Goal: Task Accomplishment & Management: Manage account settings

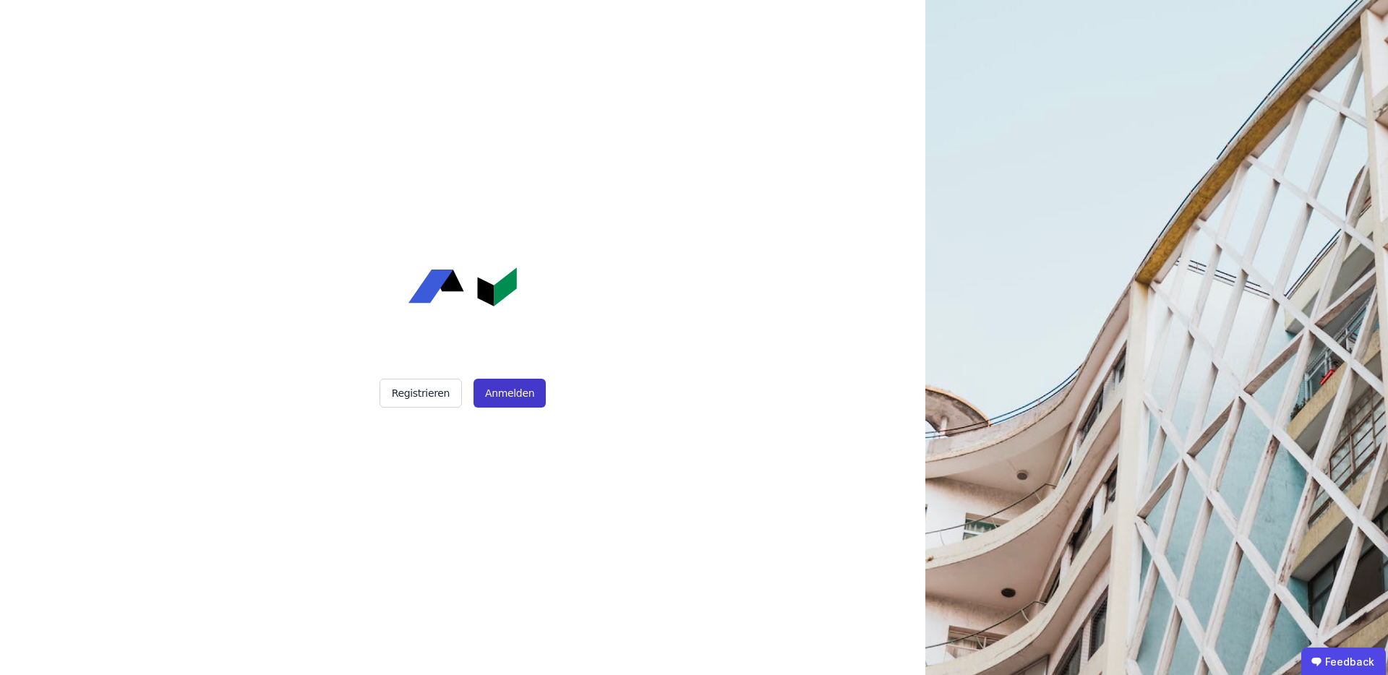
click at [516, 384] on button "Anmelden" at bounding box center [509, 393] width 72 height 29
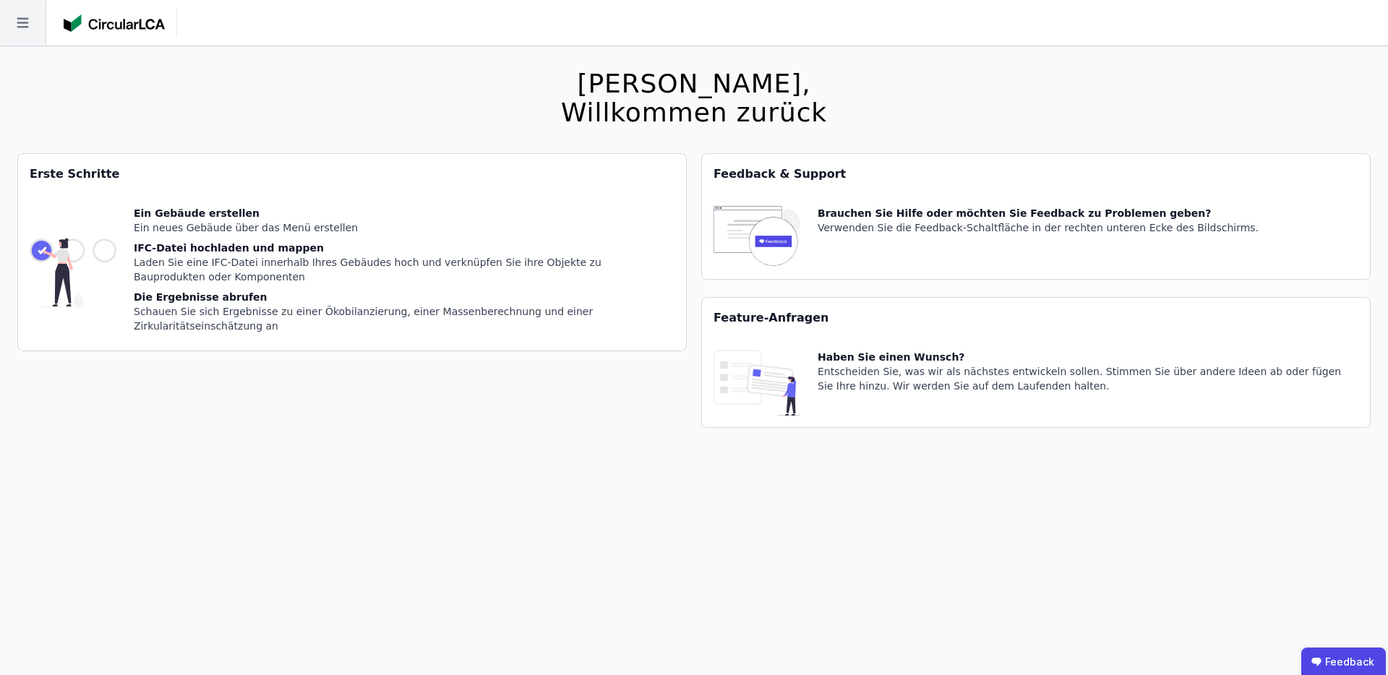
click at [24, 20] on icon at bounding box center [23, 23] width 46 height 46
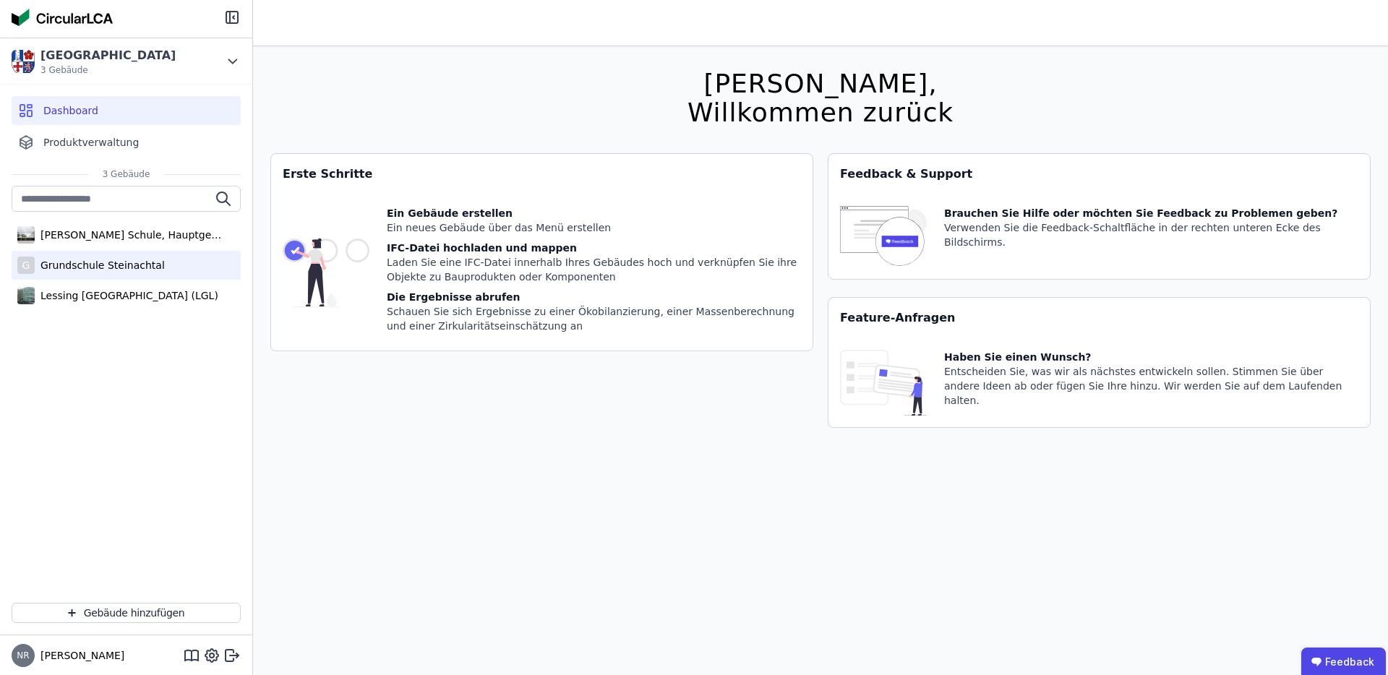
click at [103, 266] on div "Grundschule Steinachtal" at bounding box center [100, 265] width 130 height 14
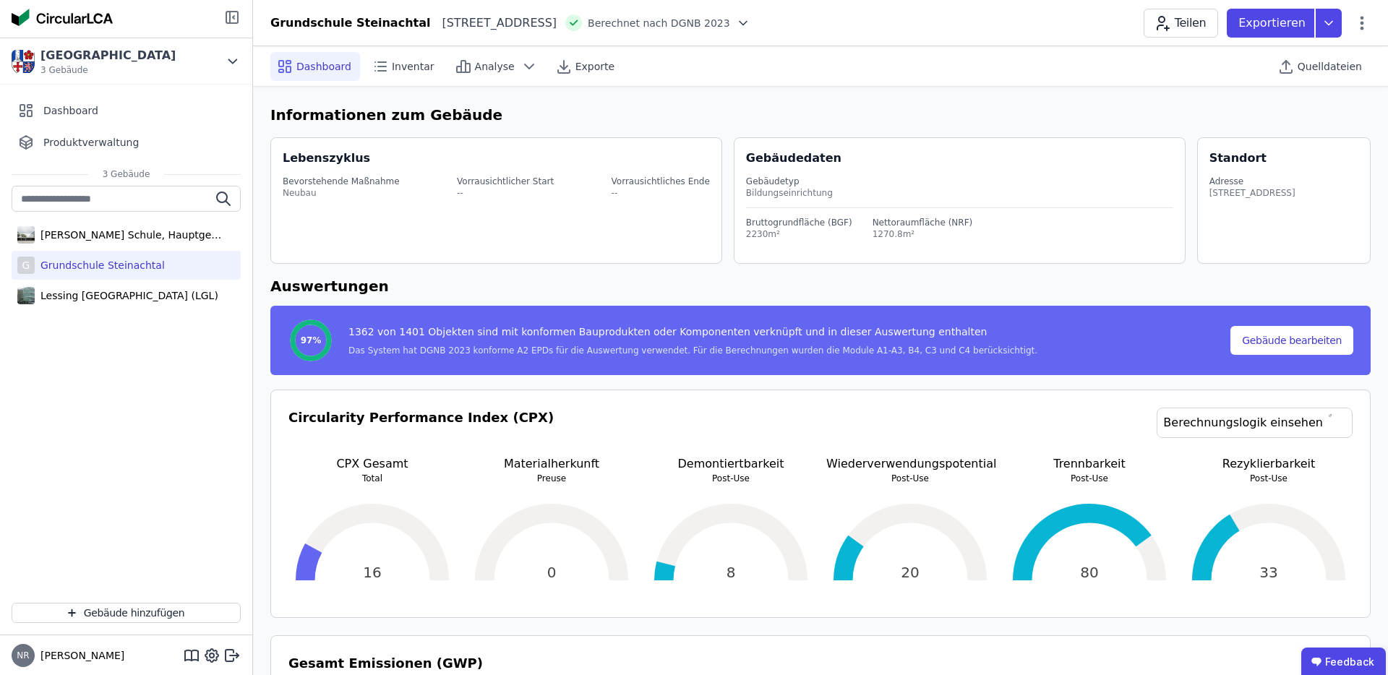
click at [232, 9] on icon at bounding box center [231, 17] width 17 height 17
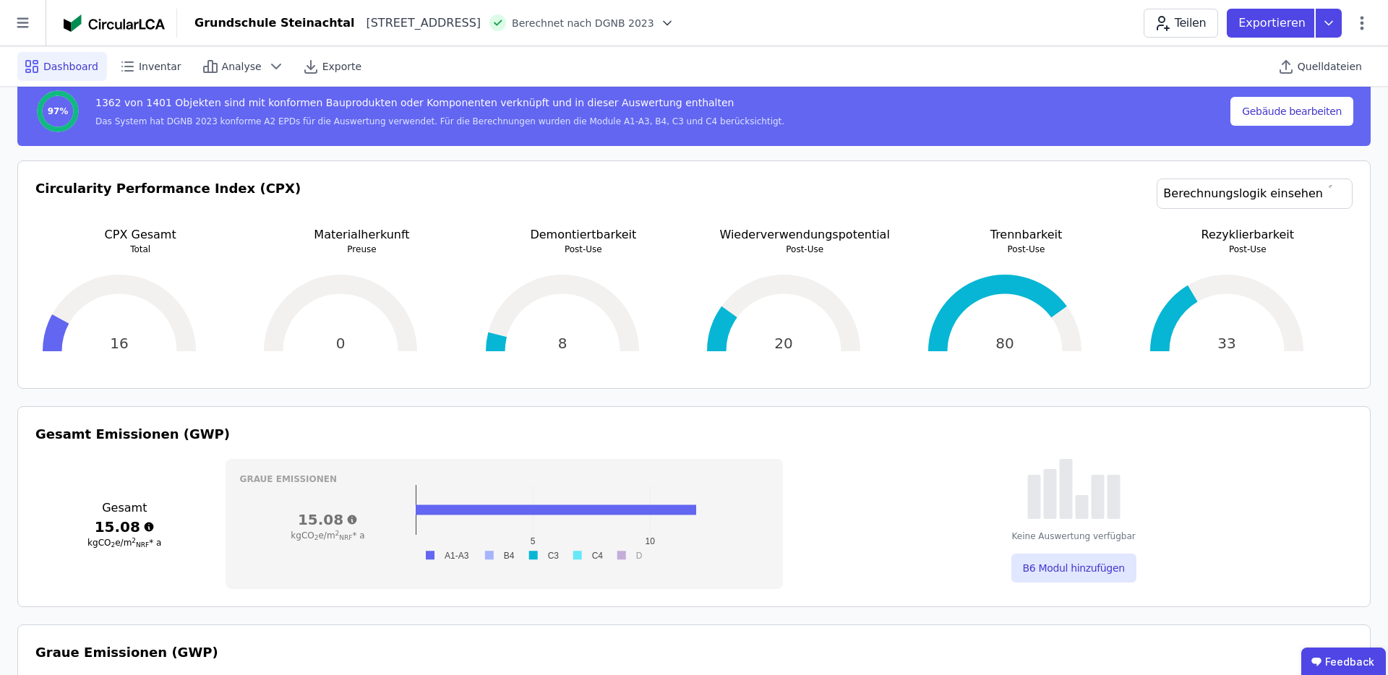
scroll to position [231, 0]
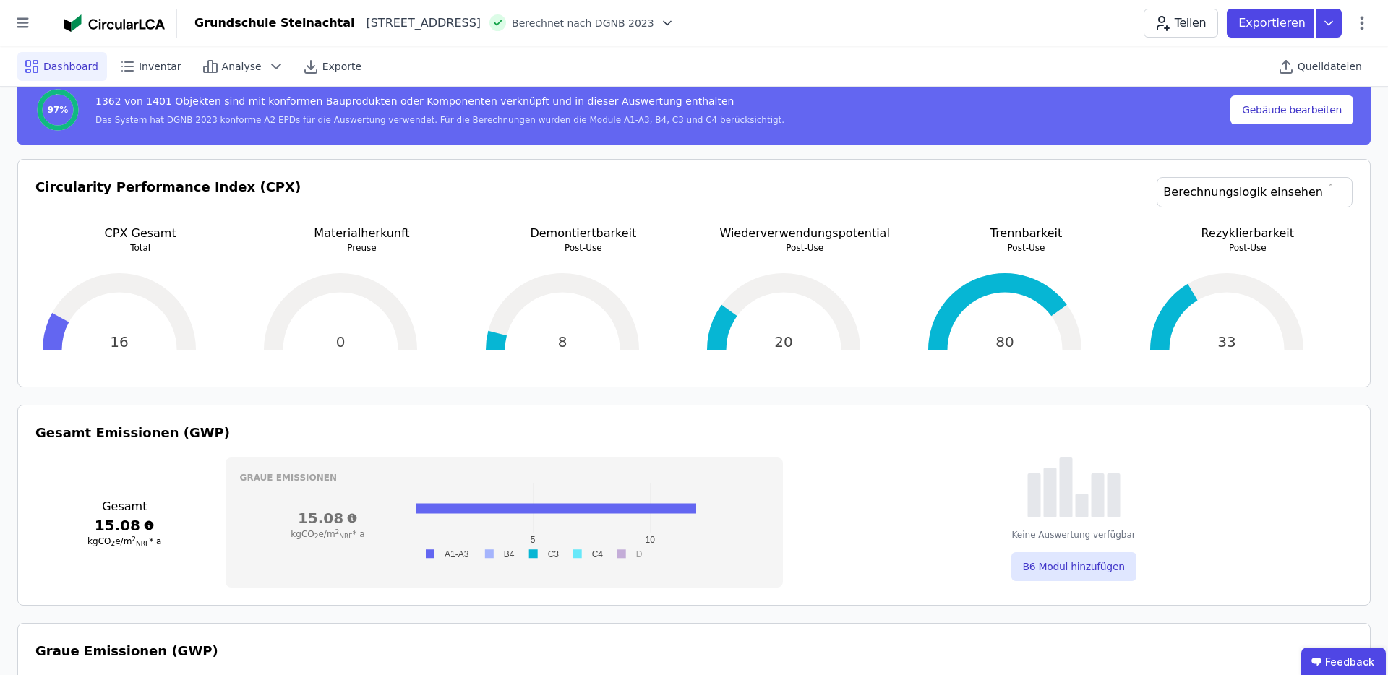
click at [1019, 292] on div "80" at bounding box center [1026, 312] width 210 height 116
click at [1262, 189] on link "Berechnungslogik einsehen" at bounding box center [1254, 192] width 196 height 30
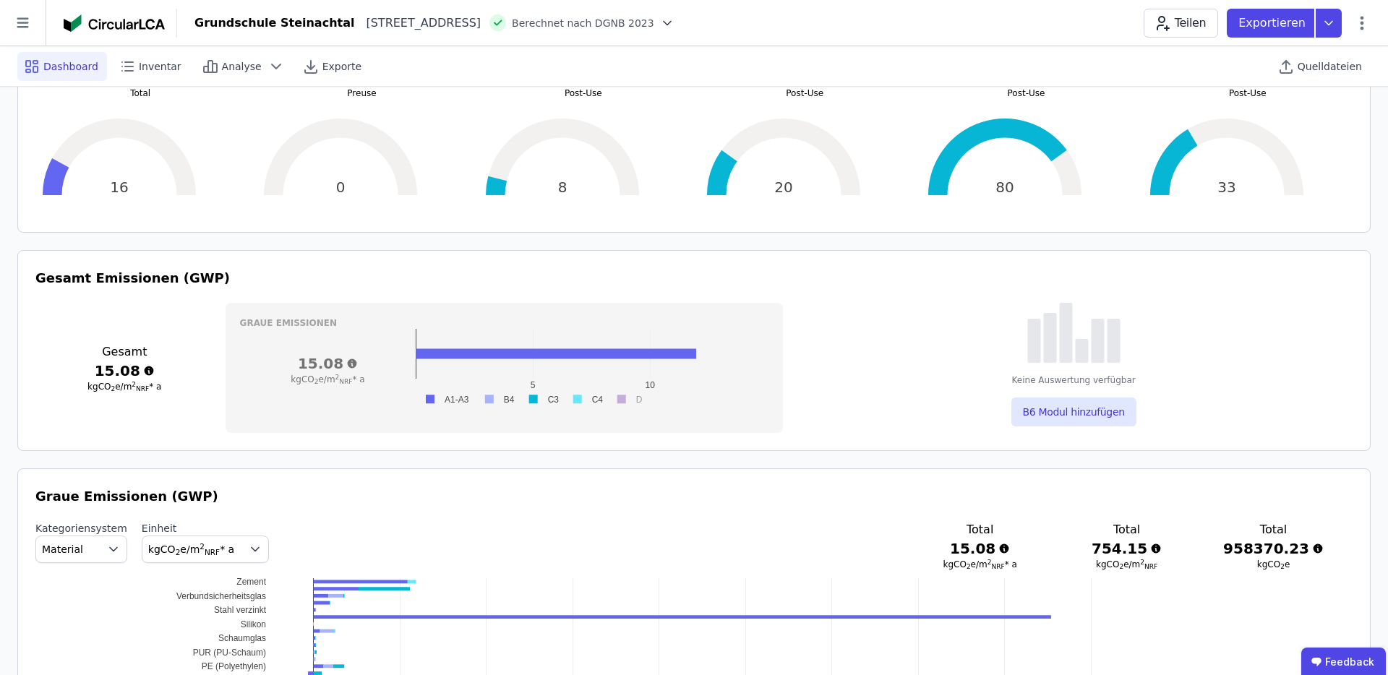
scroll to position [431, 0]
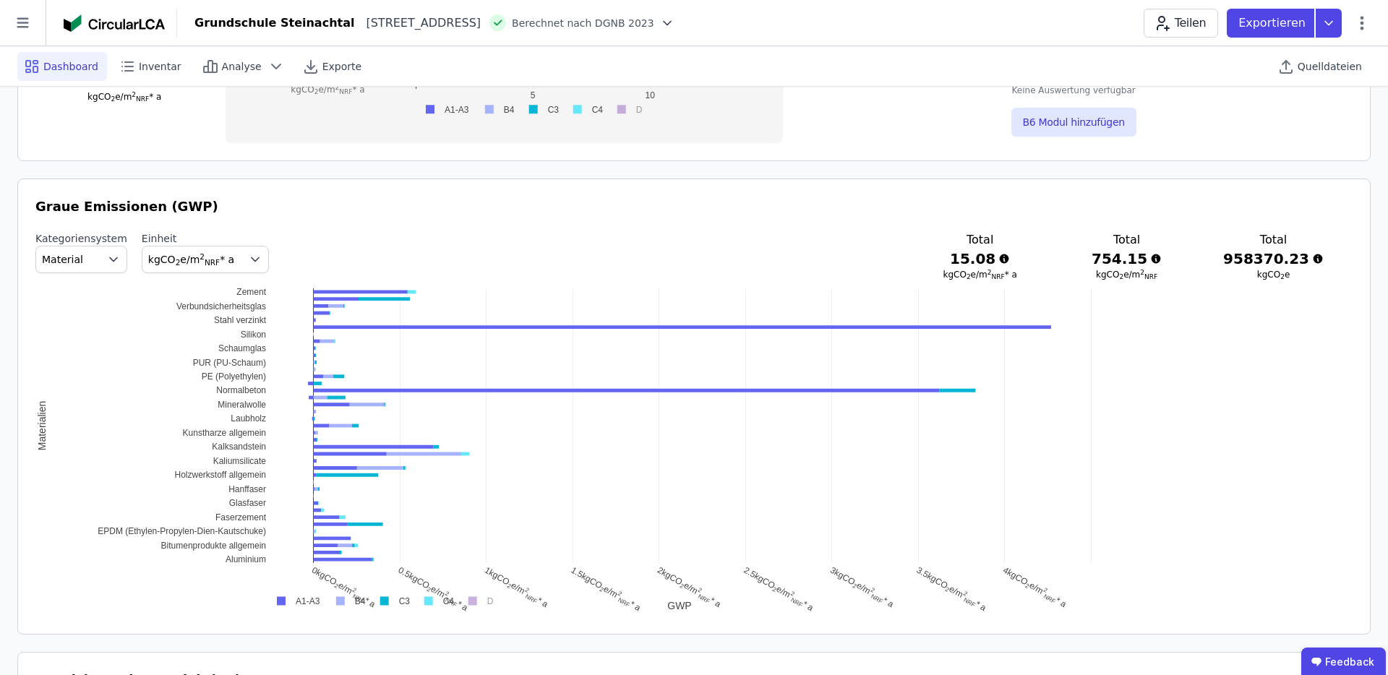
scroll to position [676, 0]
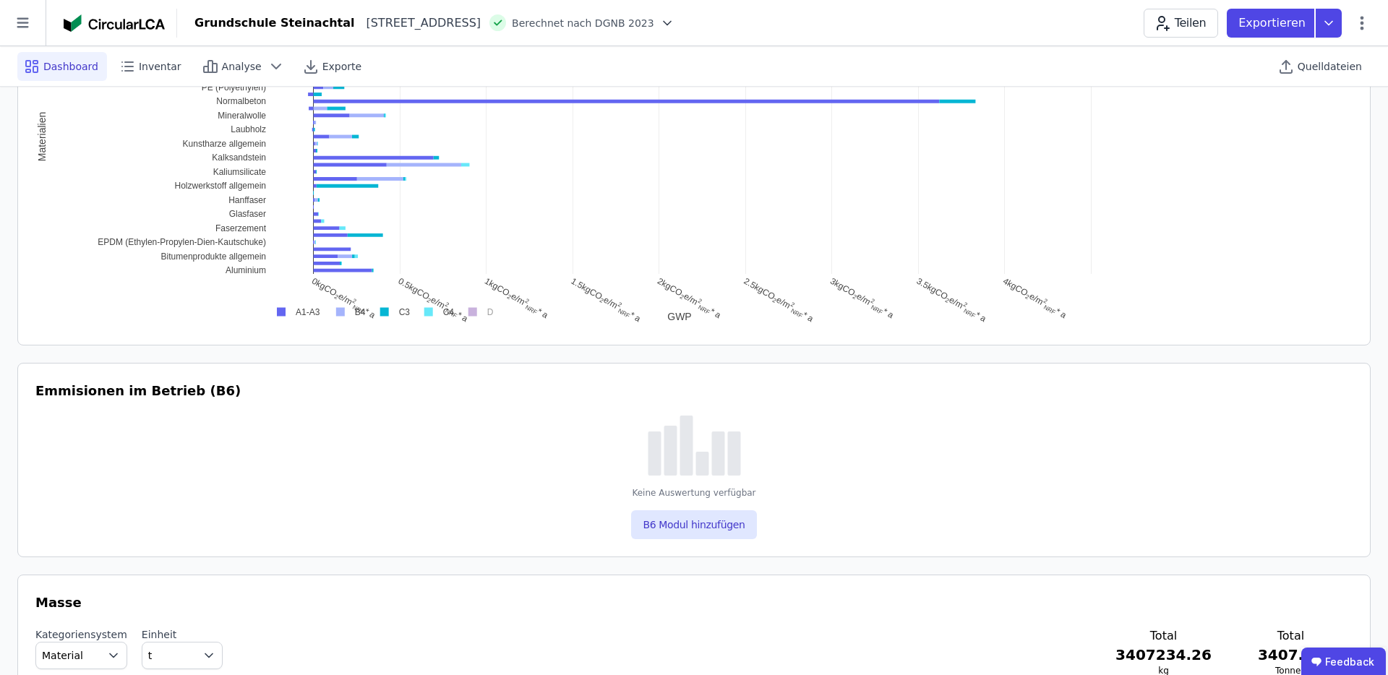
scroll to position [962, 0]
click at [834, 363] on div "Circularity Performance Index (CPX) Berechnungslogik einsehen CPX Gesamt Total …" at bounding box center [693, 473] width 1353 height 2090
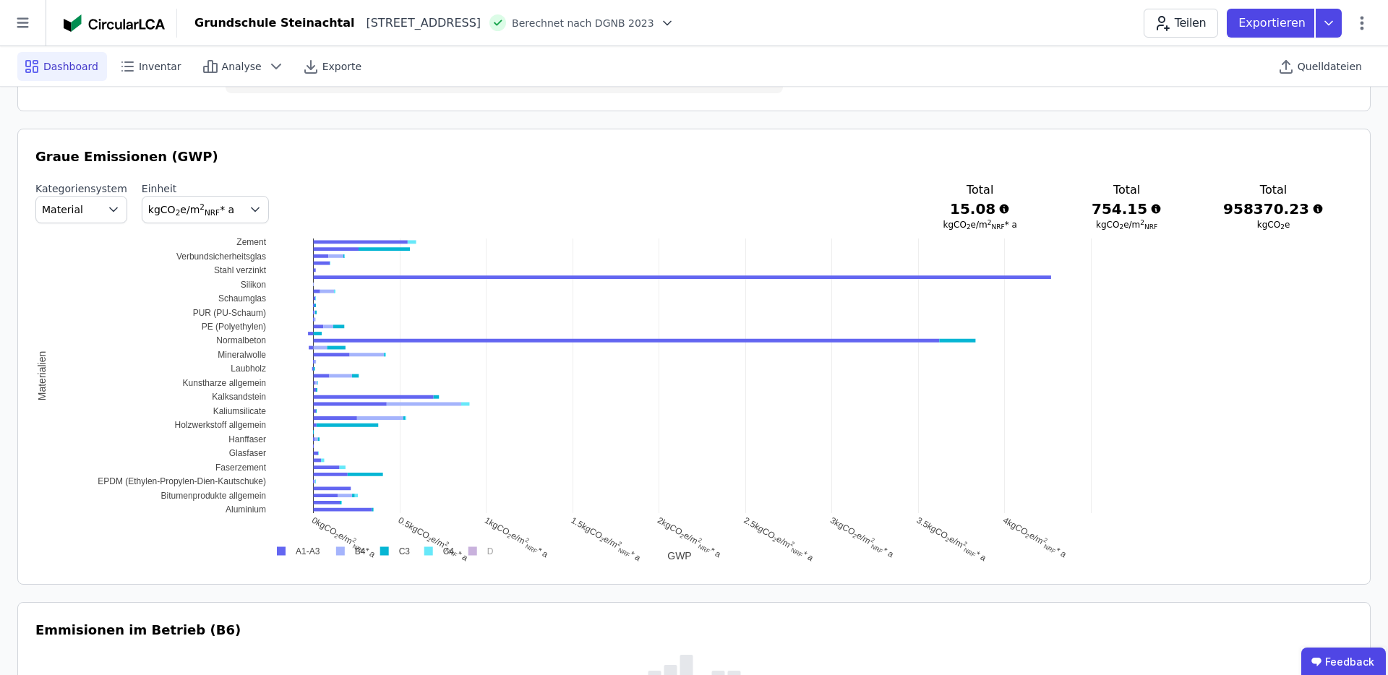
scroll to position [710, 0]
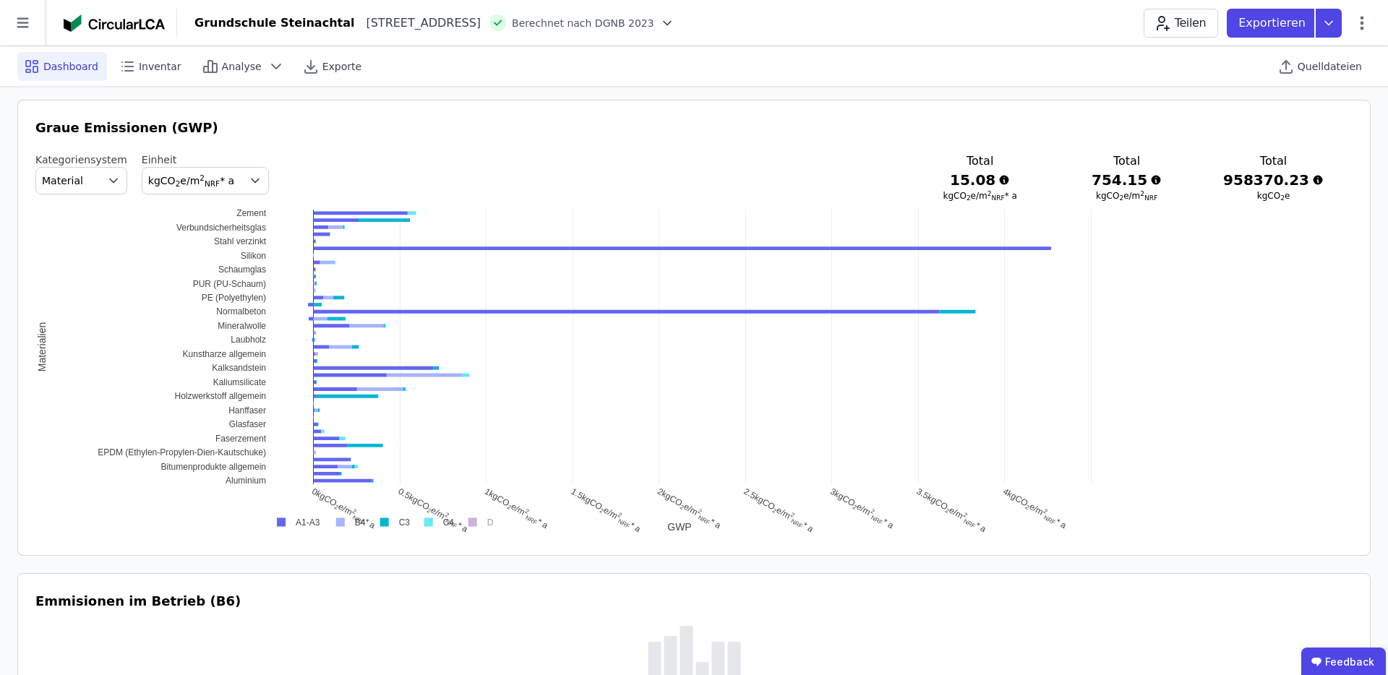
click at [879, 555] on div "Circularity Performance Index (CPX) Berechnungslogik einsehen CPX Gesamt Total …" at bounding box center [693, 681] width 1353 height 2090
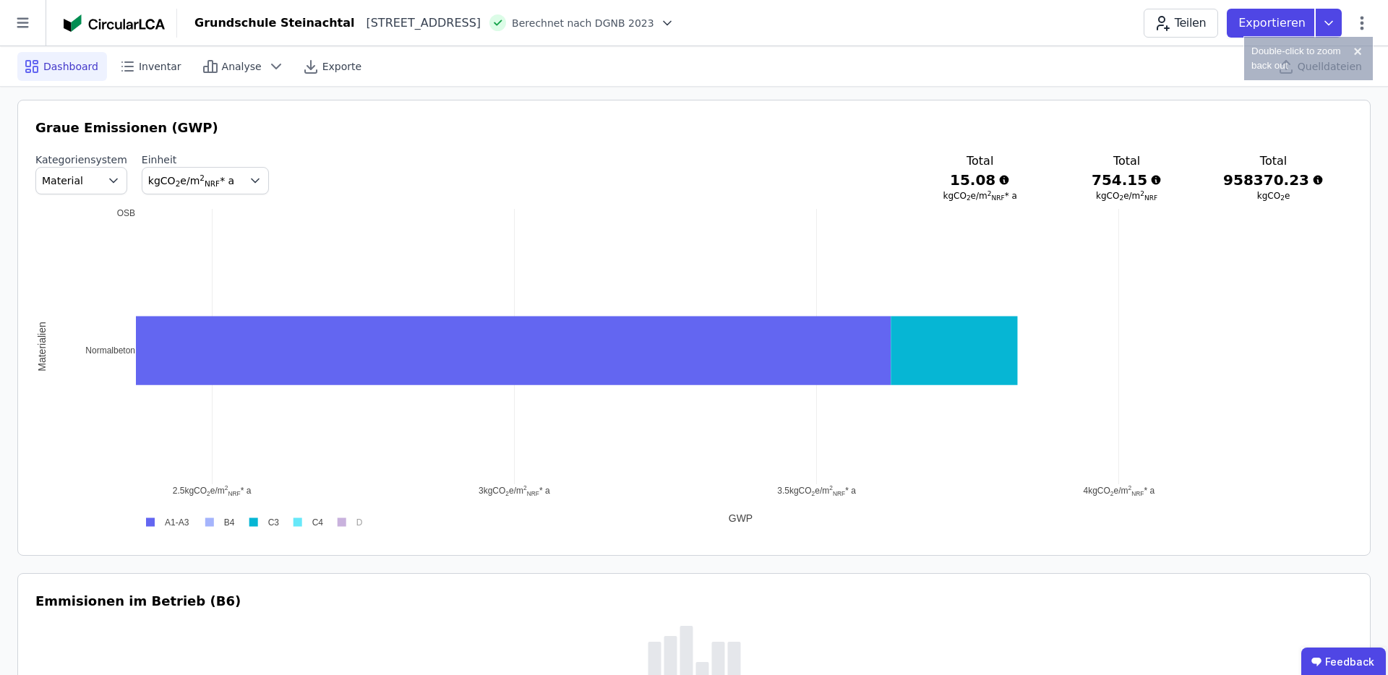
click at [879, 555] on div "Circularity Performance Index (CPX) Berechnungslogik einsehen CPX Gesamt Total …" at bounding box center [693, 681] width 1353 height 2090
click at [853, 526] on div "2.5 kgCO ​ 2 ​ e/m ​ 2 ​ ​ NRF ​ * a 3 kgCO ​ 2 ​ e/m ​ 2 ​ ​ NRF ​ * a 3.5 kgC…" at bounding box center [693, 369] width 1317 height 325
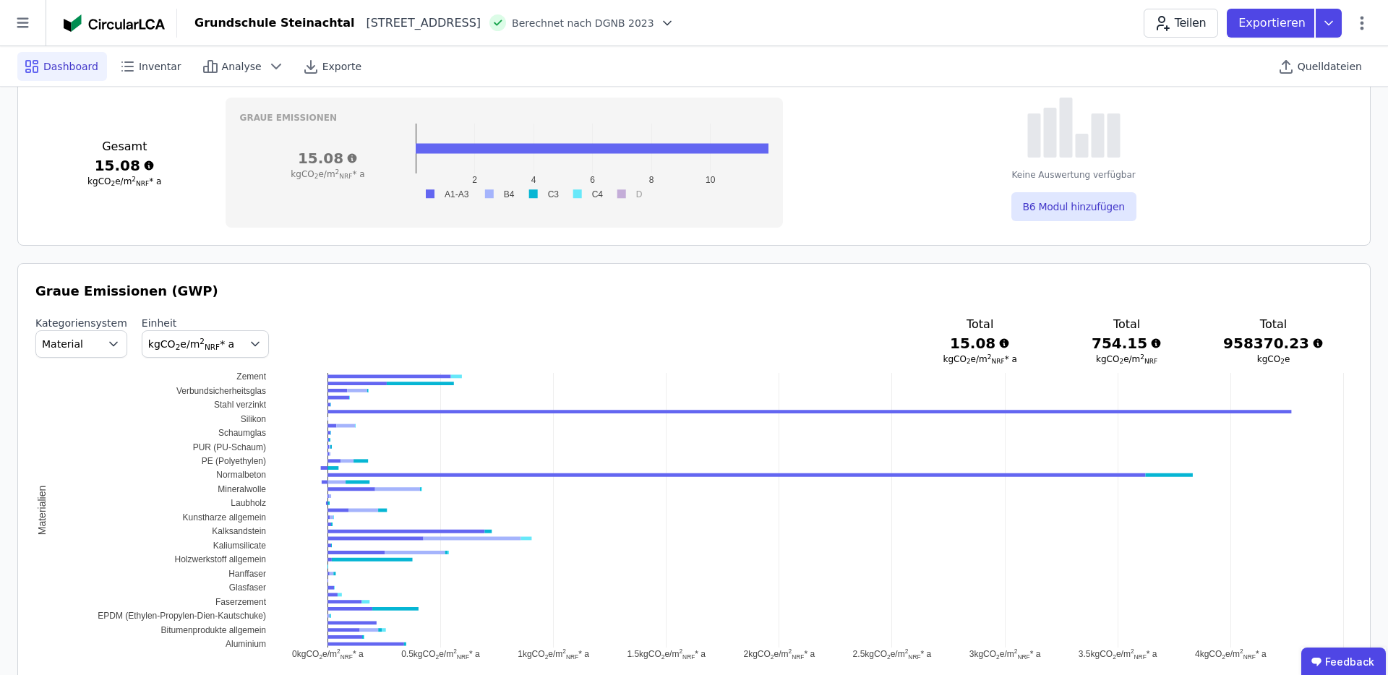
scroll to position [619, 0]
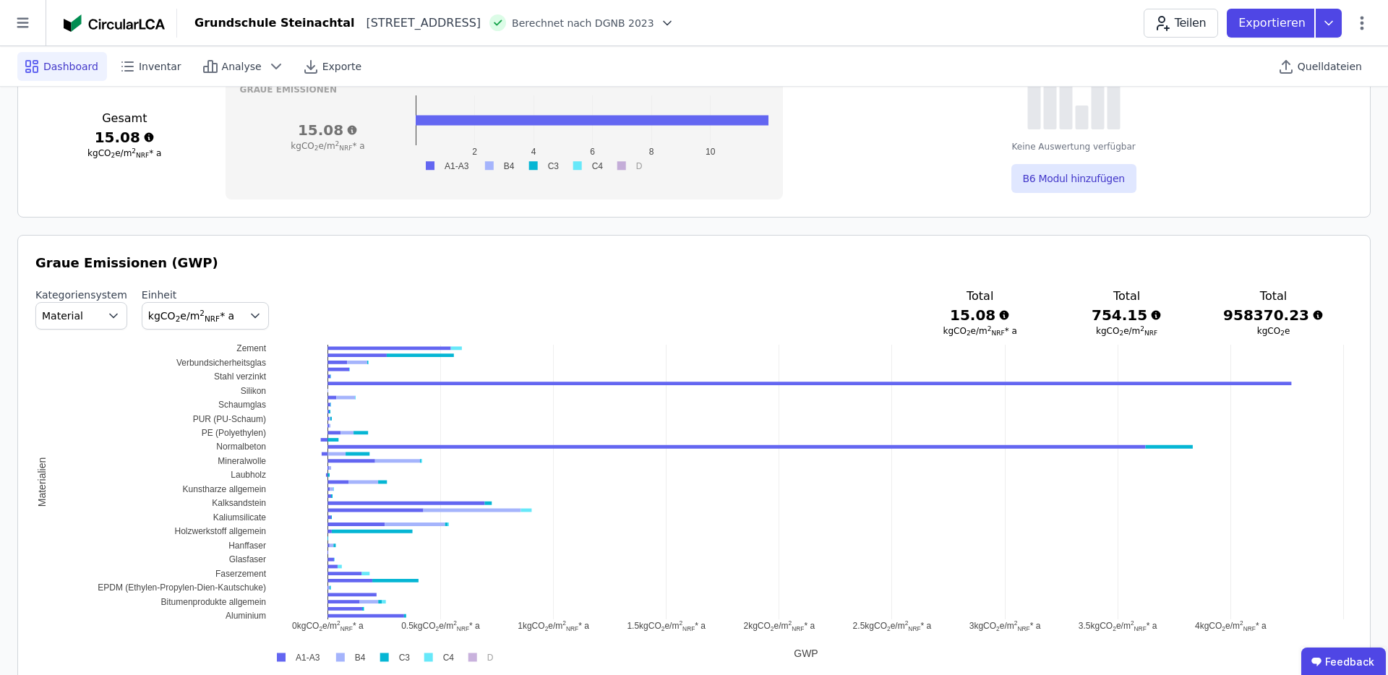
click at [800, 651] on div "0 kgCO ​ 2 ​ e/m ​ 2 ​ ​ NRF ​ * a 0.5 kgCO ​ 2 ​ e/m ​ 2 ​ ​ NRF ​ * a 1 kgCO …" at bounding box center [693, 505] width 1317 height 325
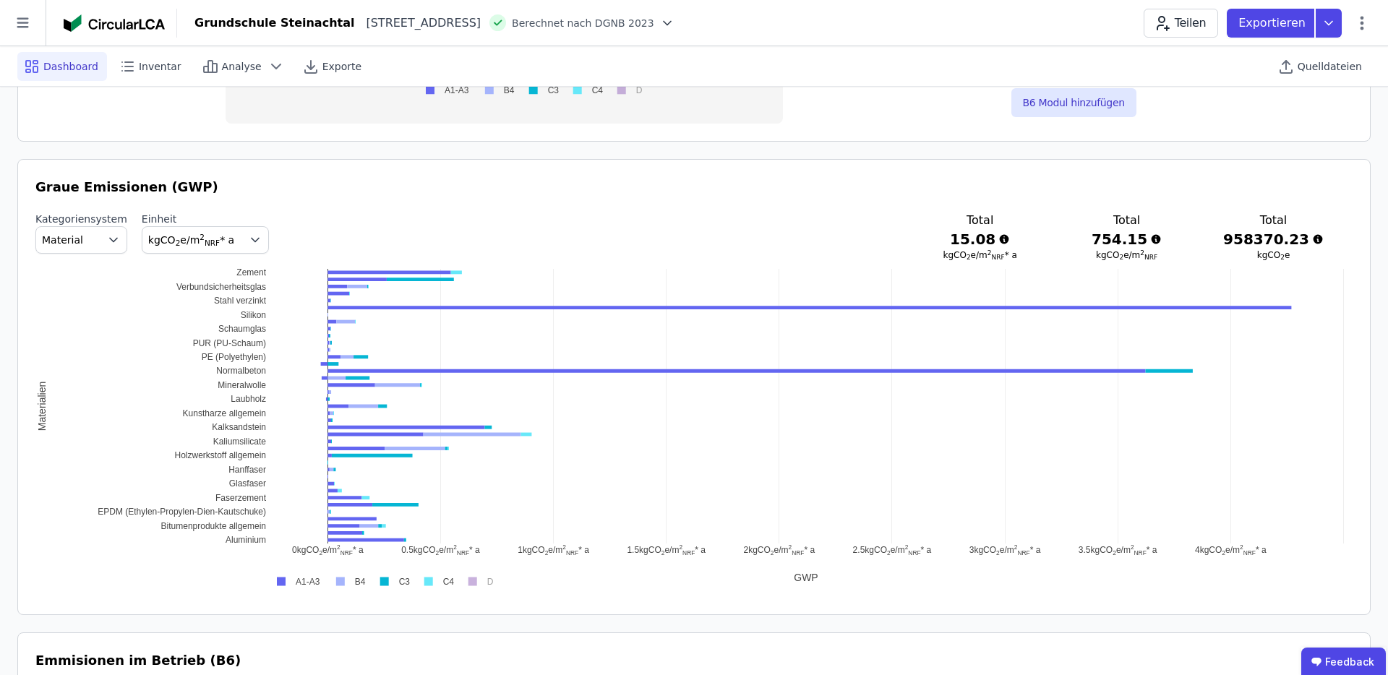
click at [428, 581] on rect at bounding box center [435, 582] width 43 height 14
click at [429, 583] on rect at bounding box center [435, 582] width 43 height 14
click at [473, 583] on rect at bounding box center [477, 582] width 38 height 14
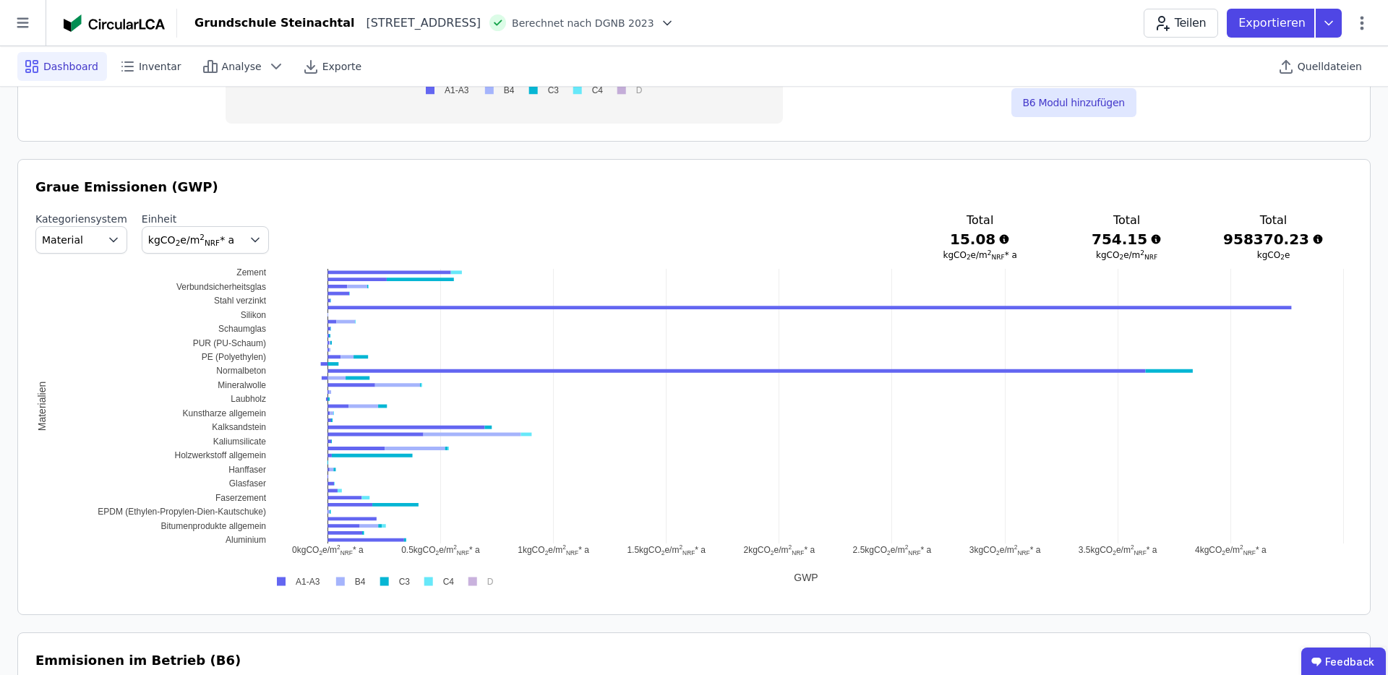
click at [473, 583] on rect at bounding box center [477, 582] width 38 height 14
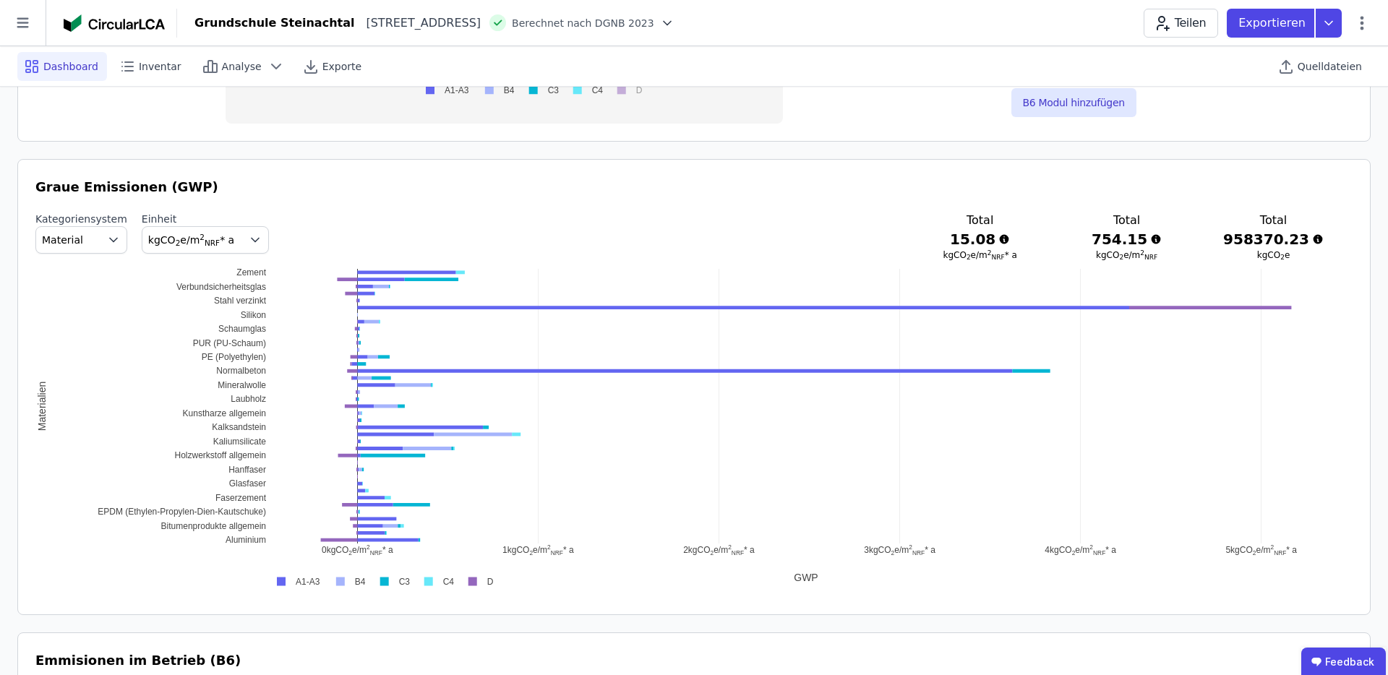
click at [473, 583] on rect at bounding box center [477, 582] width 38 height 14
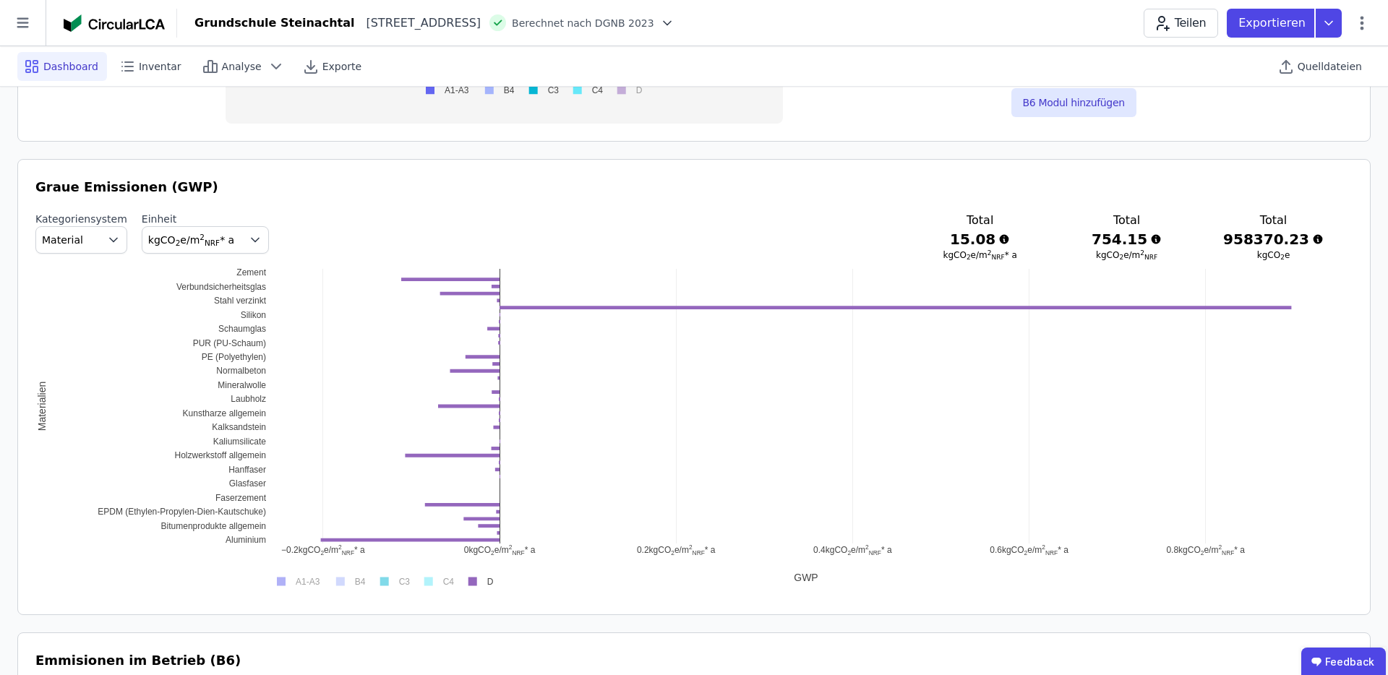
click at [473, 583] on rect at bounding box center [477, 582] width 38 height 14
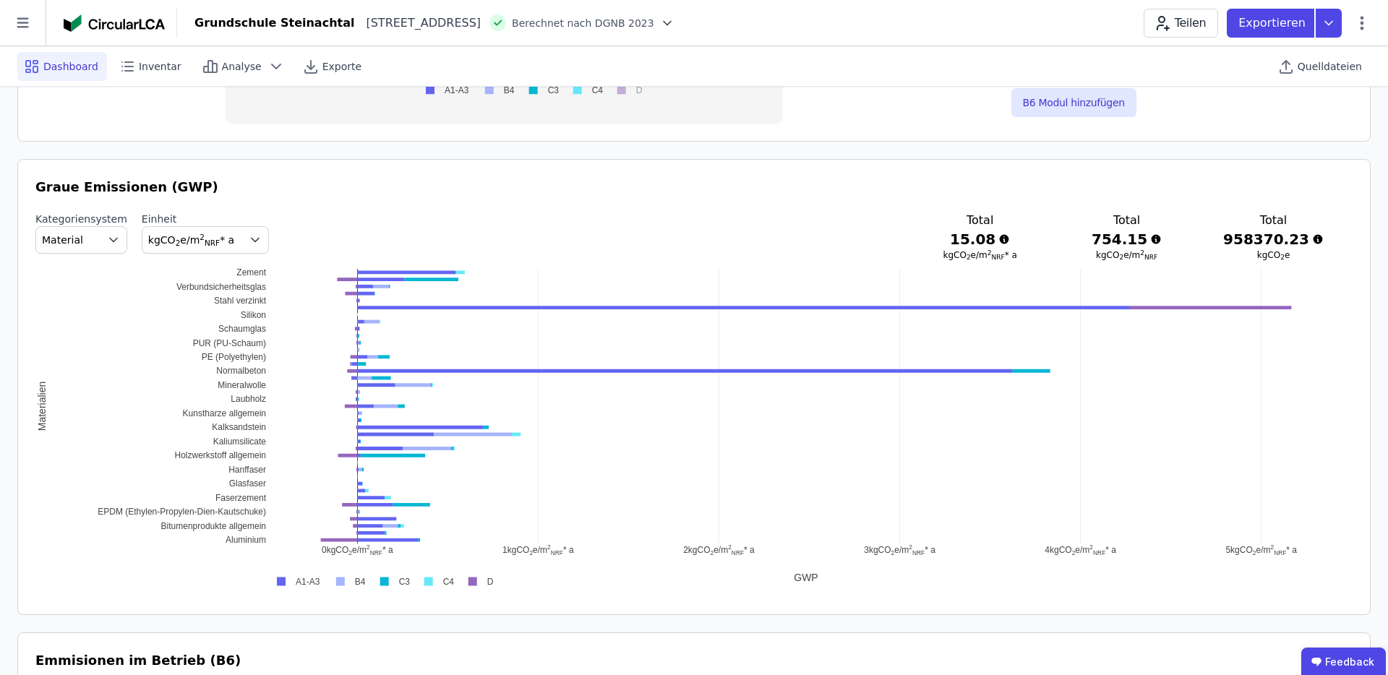
click at [473, 583] on rect at bounding box center [477, 582] width 38 height 14
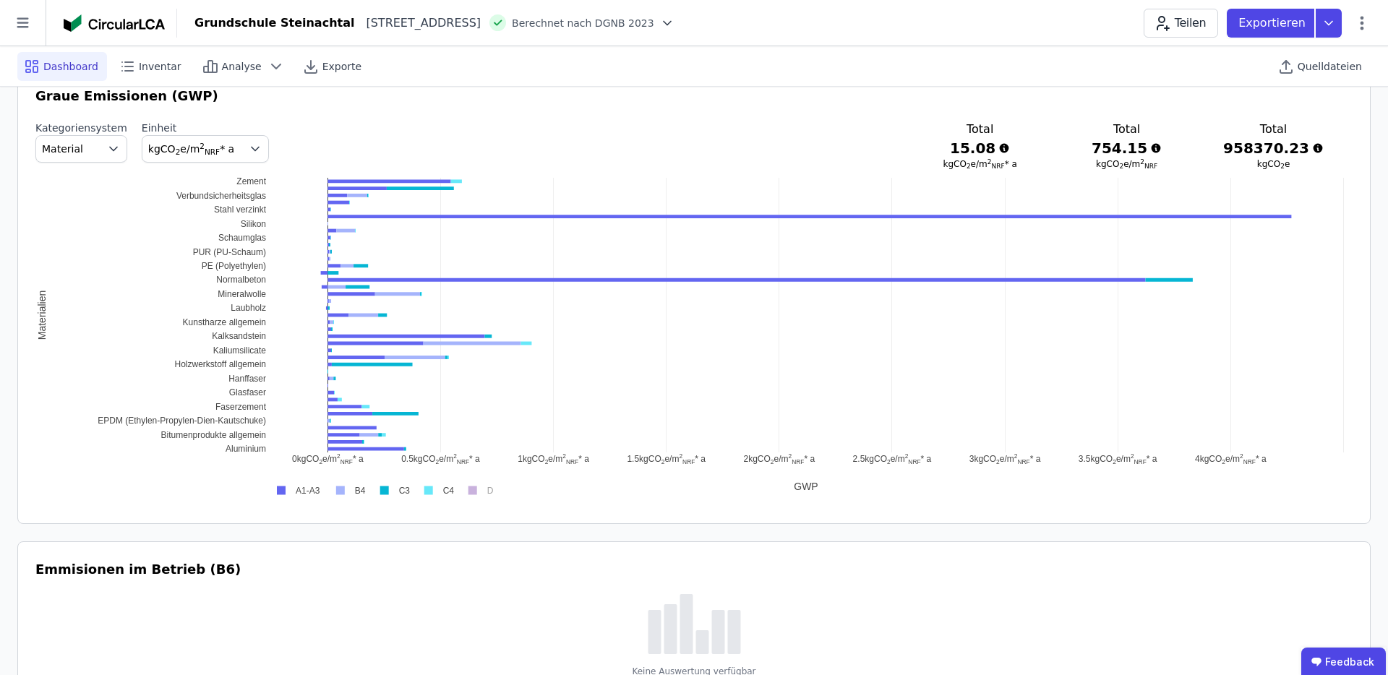
scroll to position [786, 0]
click at [700, 522] on div "Graue Emissionen (GWP) Kategoriensystem Material Einheit kgCO 2 e/m 2 NRF * a T…" at bounding box center [693, 295] width 1353 height 456
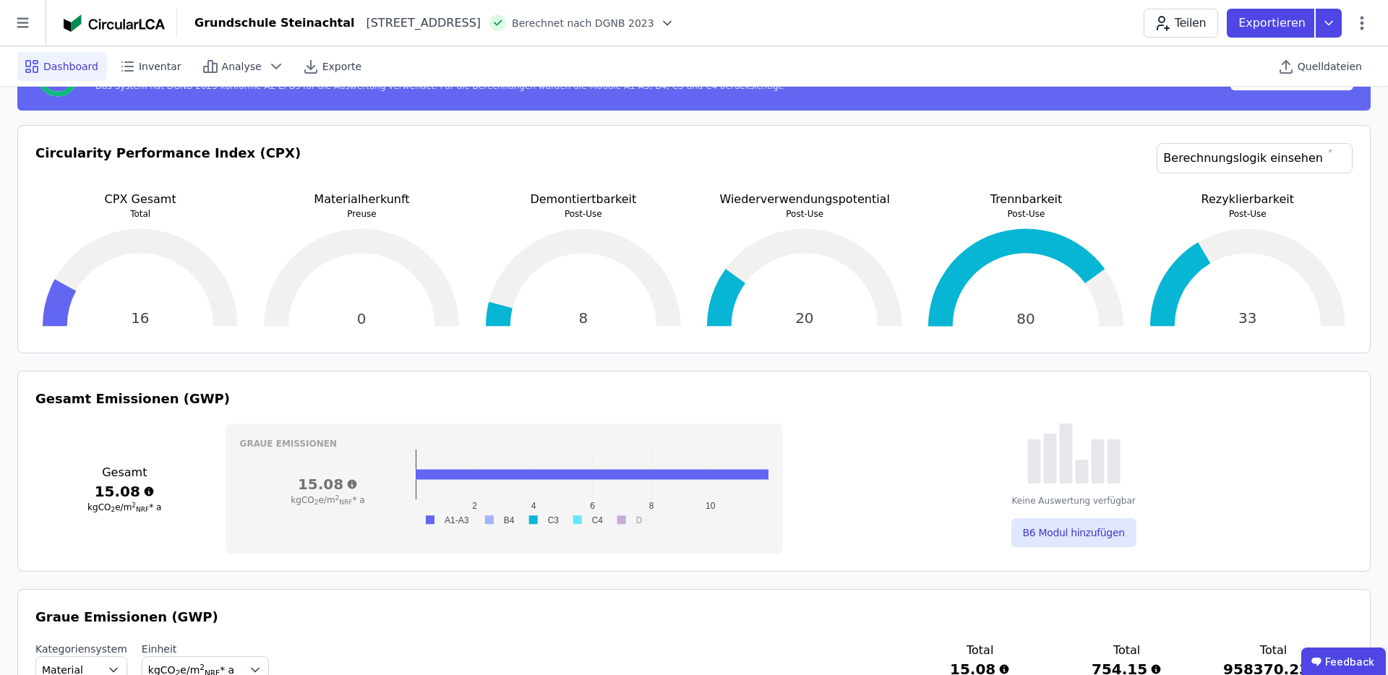
scroll to position [0, 0]
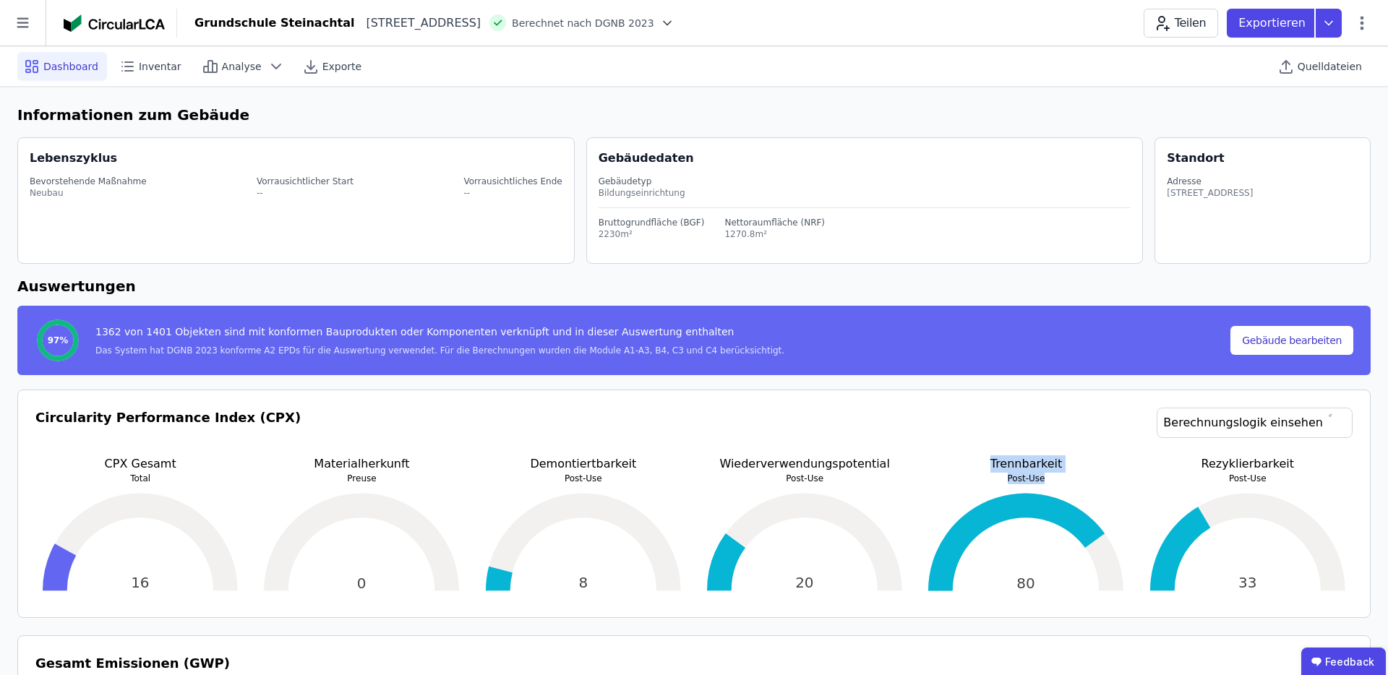
drag, startPoint x: 1083, startPoint y: 479, endPoint x: 943, endPoint y: 466, distance: 140.1
click at [943, 466] on div "Trennbarkeit Post-Use" at bounding box center [1026, 469] width 210 height 29
click at [943, 466] on p "Trennbarkeit" at bounding box center [1026, 463] width 210 height 17
drag, startPoint x: 1112, startPoint y: 497, endPoint x: 952, endPoint y: 463, distance: 164.0
click at [952, 463] on div "Trennbarkeit Post-Use 80 80" at bounding box center [1026, 527] width 210 height 145
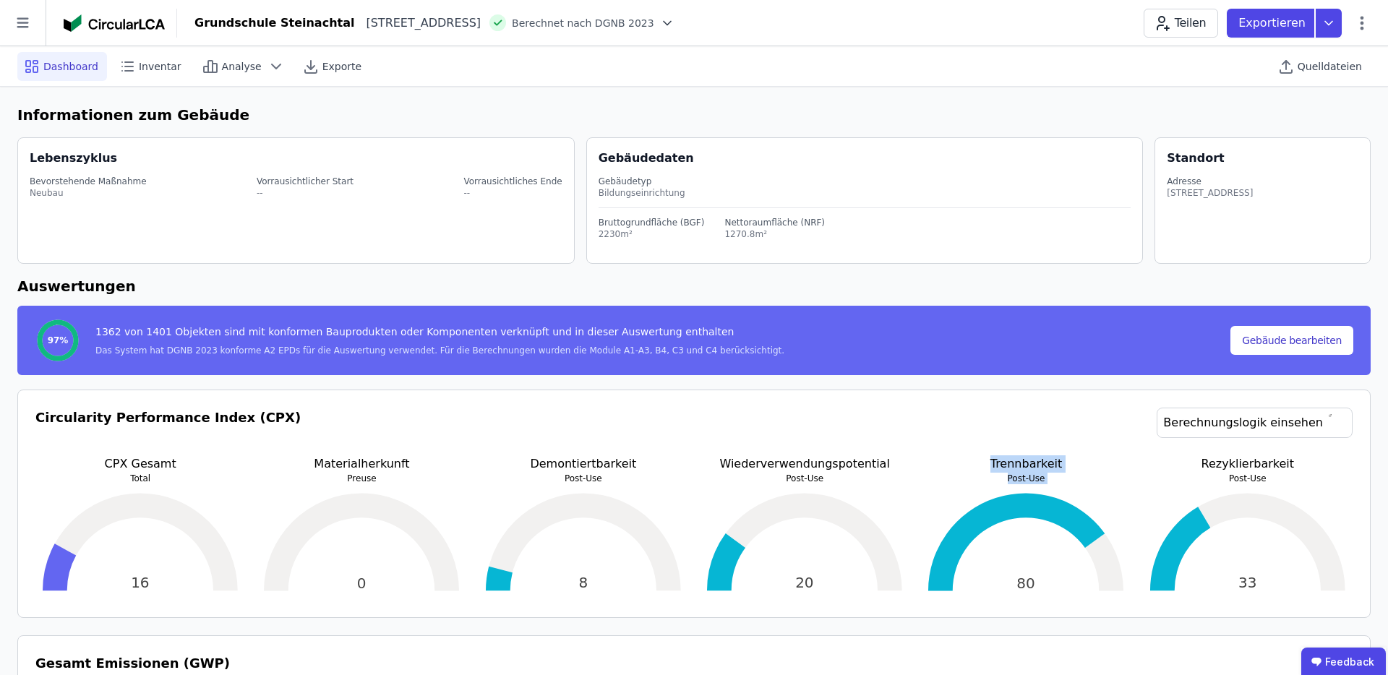
click at [952, 463] on p "Trennbarkeit" at bounding box center [1026, 463] width 210 height 17
click at [1269, 427] on link "Berechnungslogik einsehen" at bounding box center [1254, 423] width 196 height 30
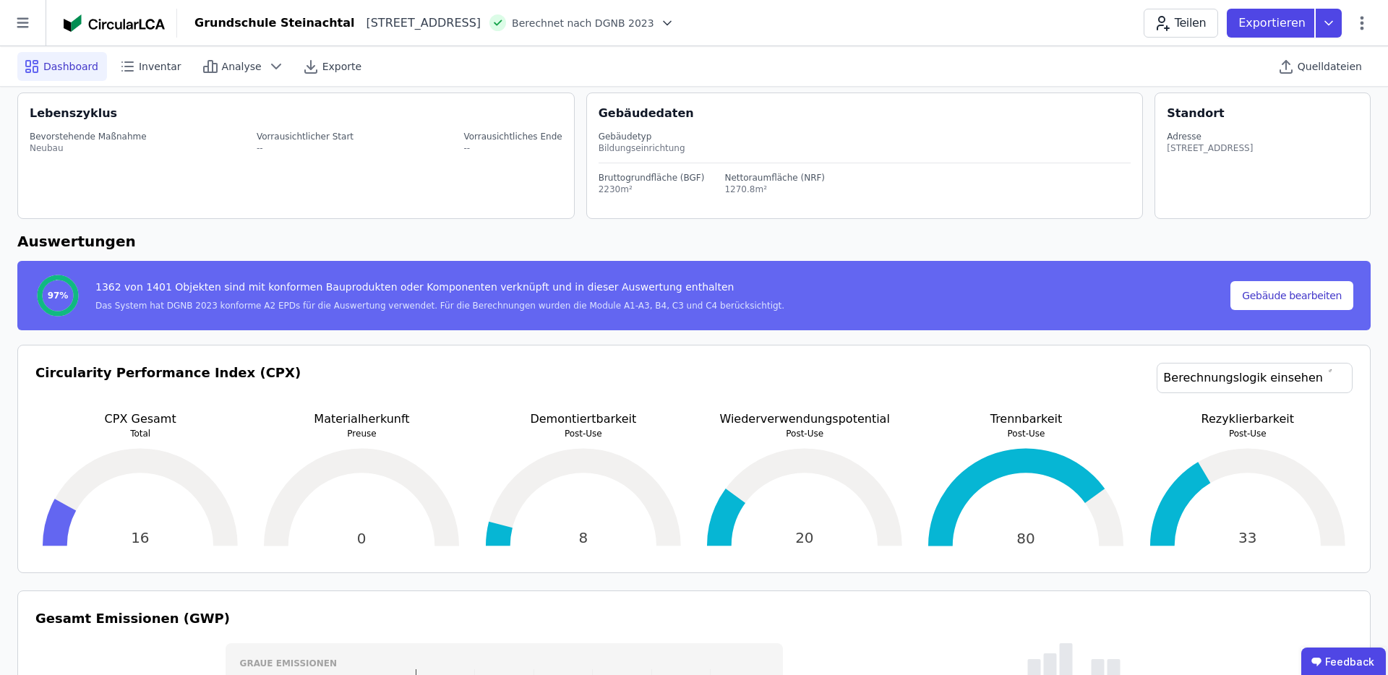
scroll to position [24, 0]
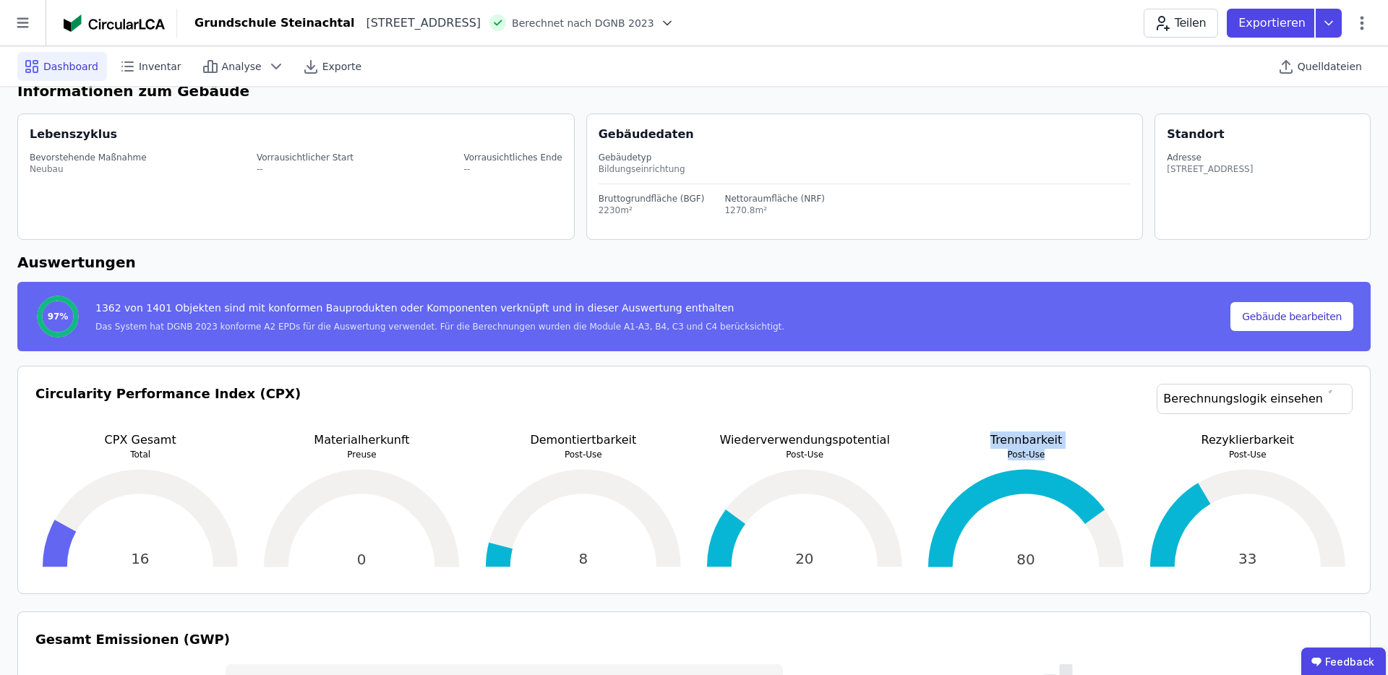
drag, startPoint x: 994, startPoint y: 436, endPoint x: 1079, endPoint y: 454, distance: 87.0
click at [1079, 454] on div "Trennbarkeit Post-Use" at bounding box center [1026, 445] width 210 height 29
click at [1079, 454] on p "Post-Use" at bounding box center [1026, 455] width 210 height 12
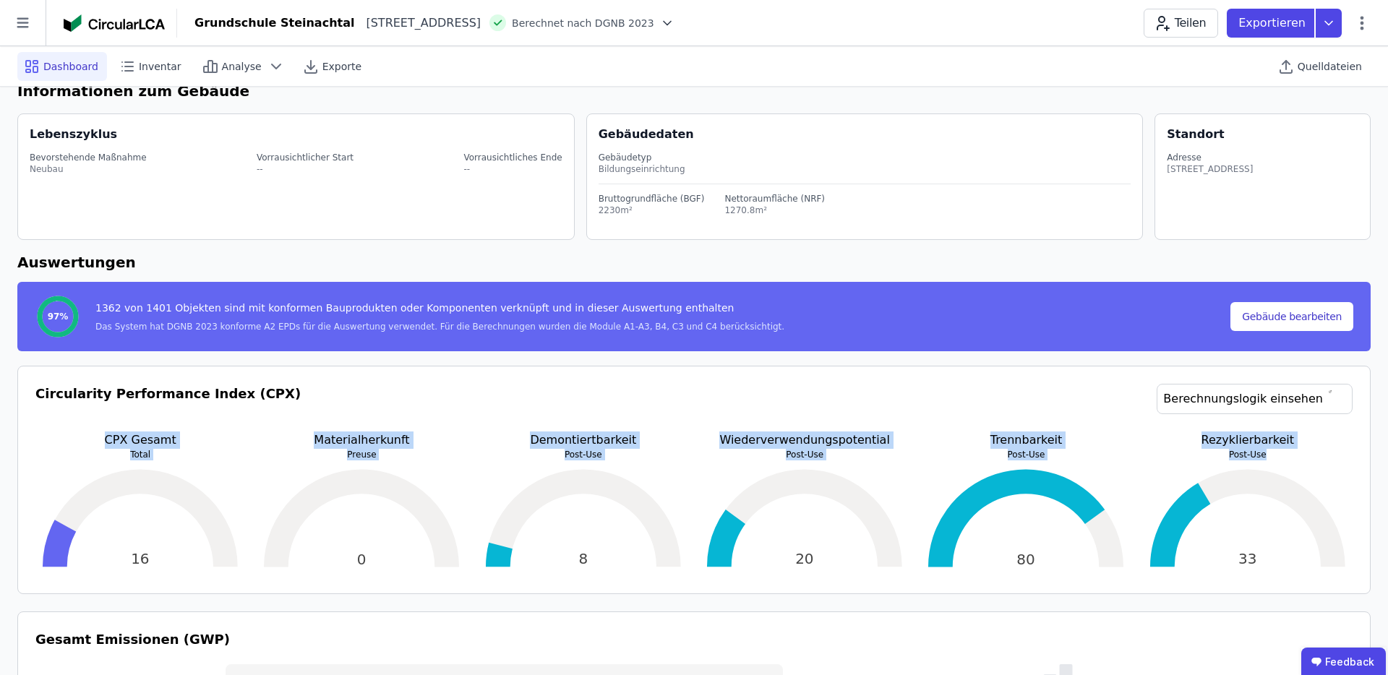
drag, startPoint x: 1281, startPoint y: 455, endPoint x: 1181, endPoint y: 431, distance: 103.4
click at [1181, 431] on div "Rezyklierbarkeit Post-Use" at bounding box center [1248, 445] width 210 height 29
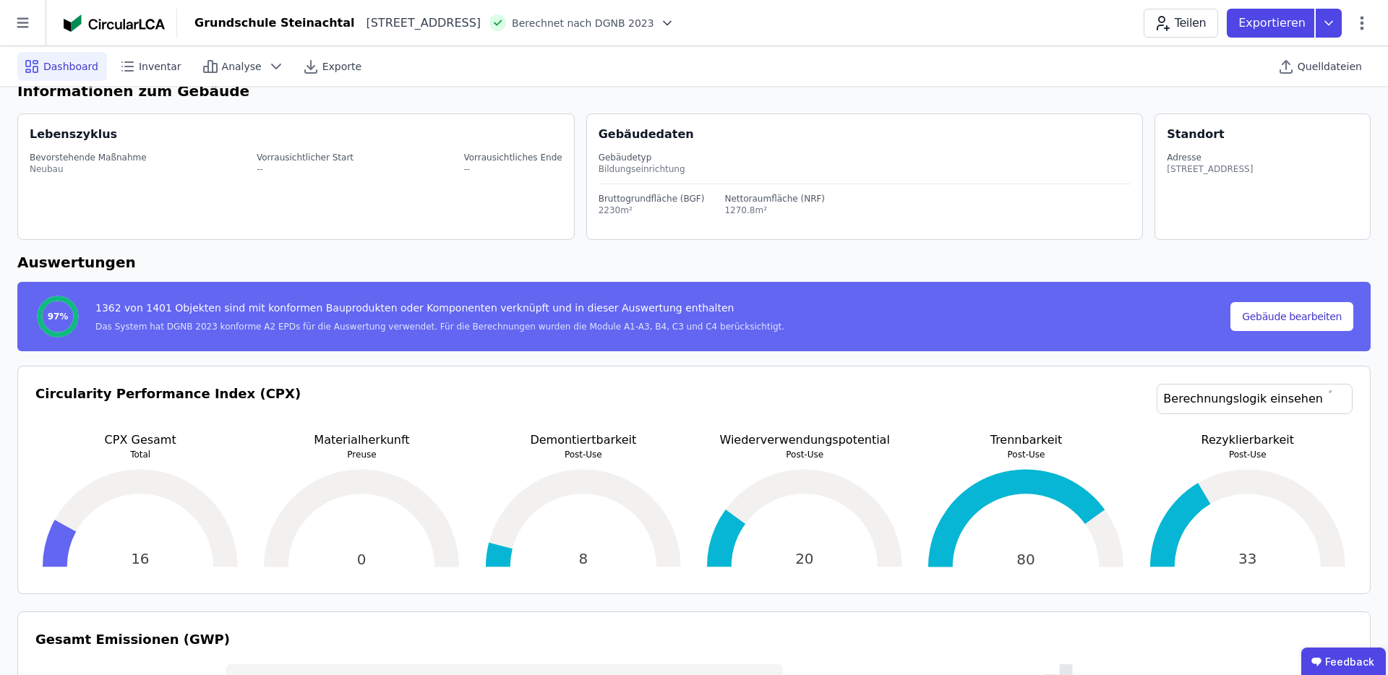
click at [1181, 431] on p "Rezyklierbarkeit" at bounding box center [1248, 439] width 210 height 17
click at [1314, 26] on div "Exportieren" at bounding box center [1283, 23] width 115 height 29
click at [1288, 63] on div "DGNB Gebäuderessourcenpass" at bounding box center [1250, 57] width 158 height 14
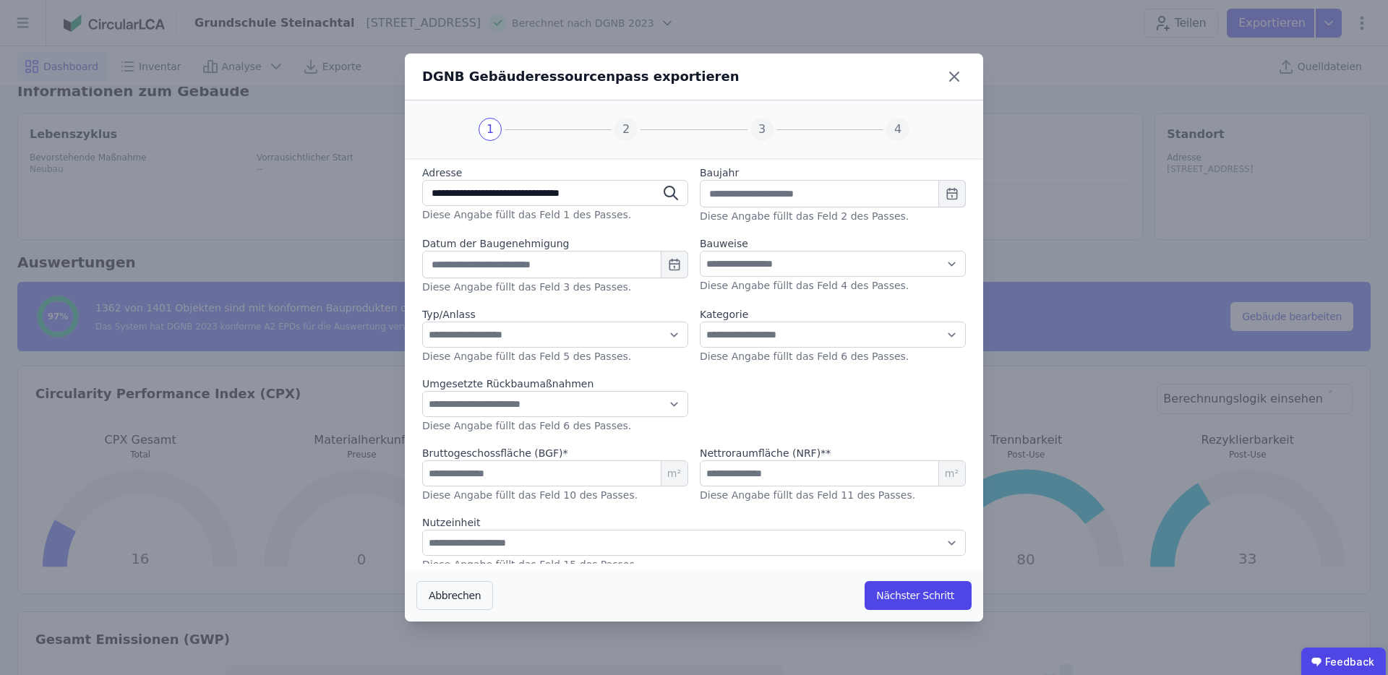
scroll to position [139, 0]
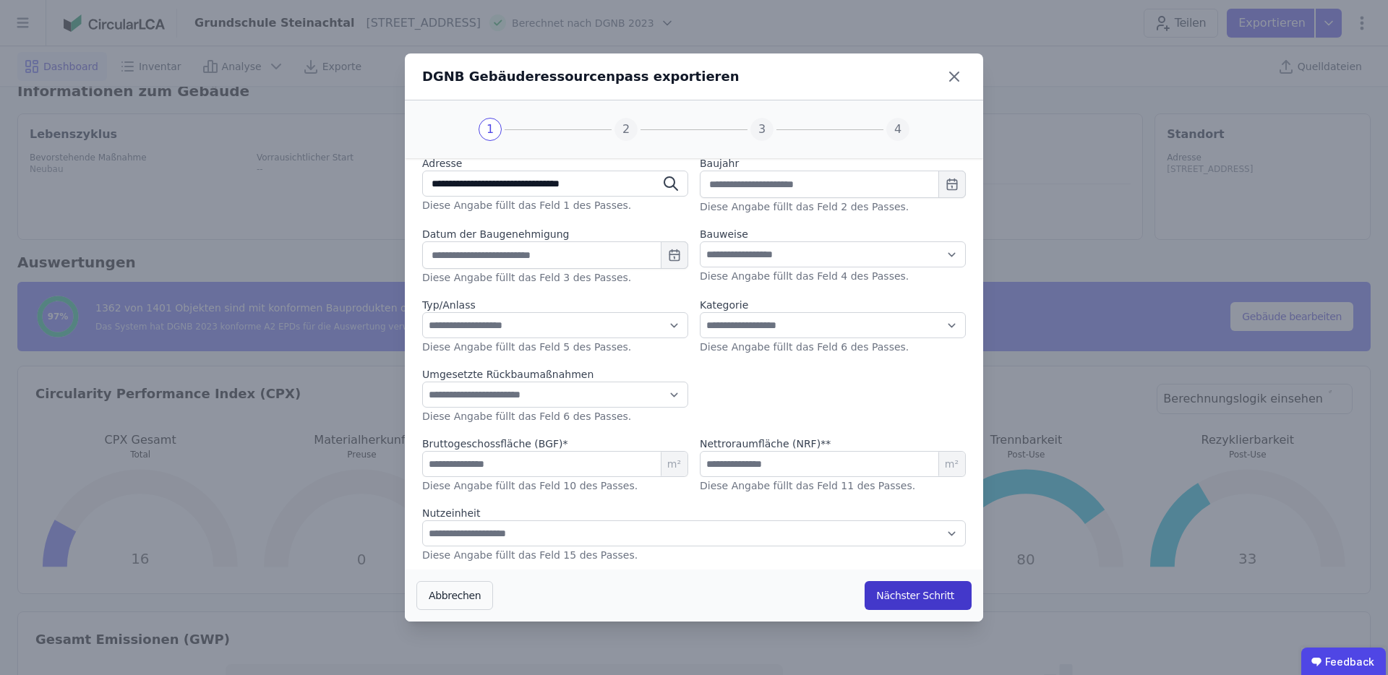
click at [929, 590] on button "Nächster Schritt" at bounding box center [917, 595] width 107 height 29
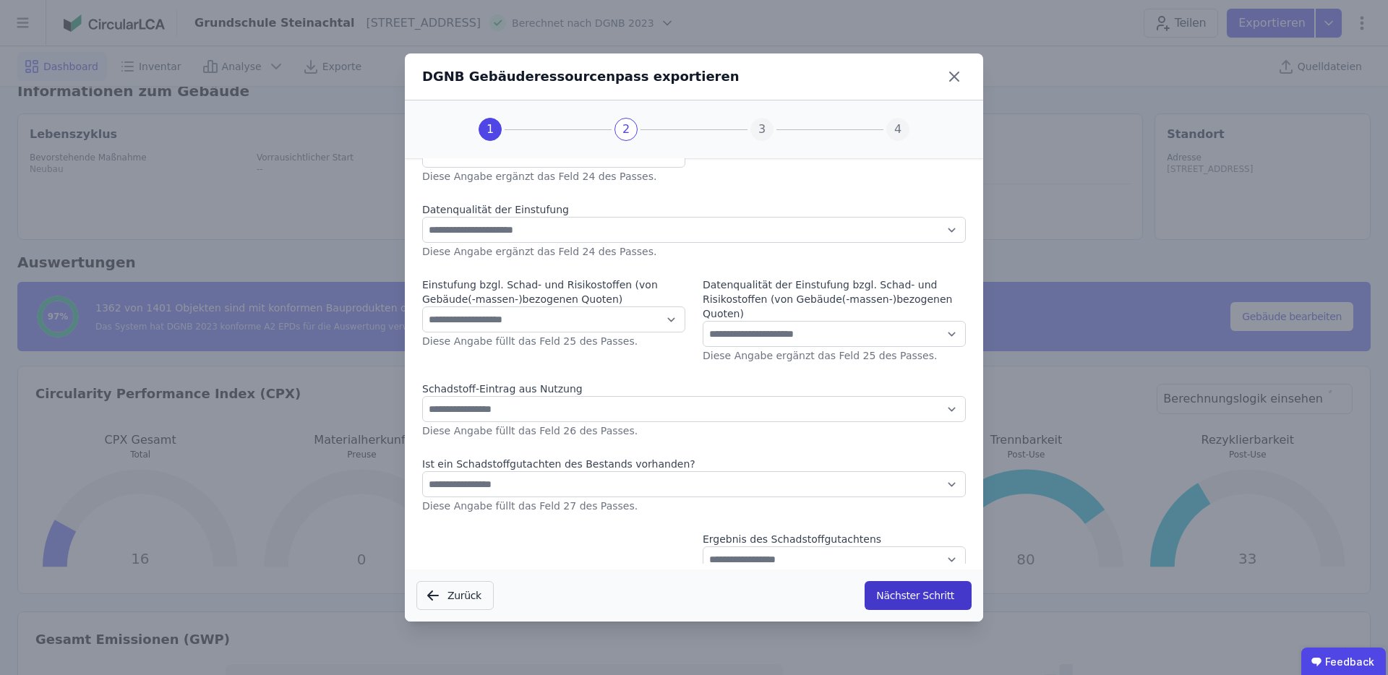
click at [929, 590] on button "Nächster Schritt" at bounding box center [917, 595] width 107 height 29
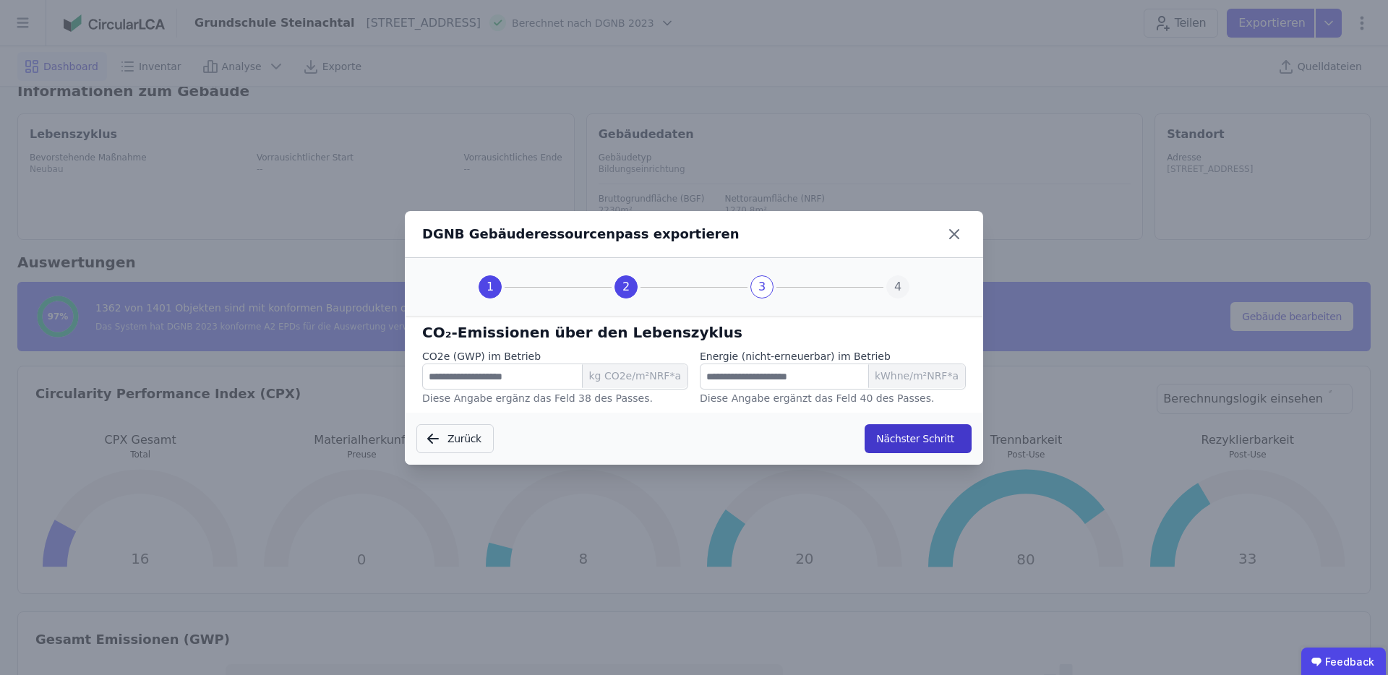
scroll to position [0, 0]
click at [919, 438] on button "Nächster Schritt" at bounding box center [917, 438] width 107 height 29
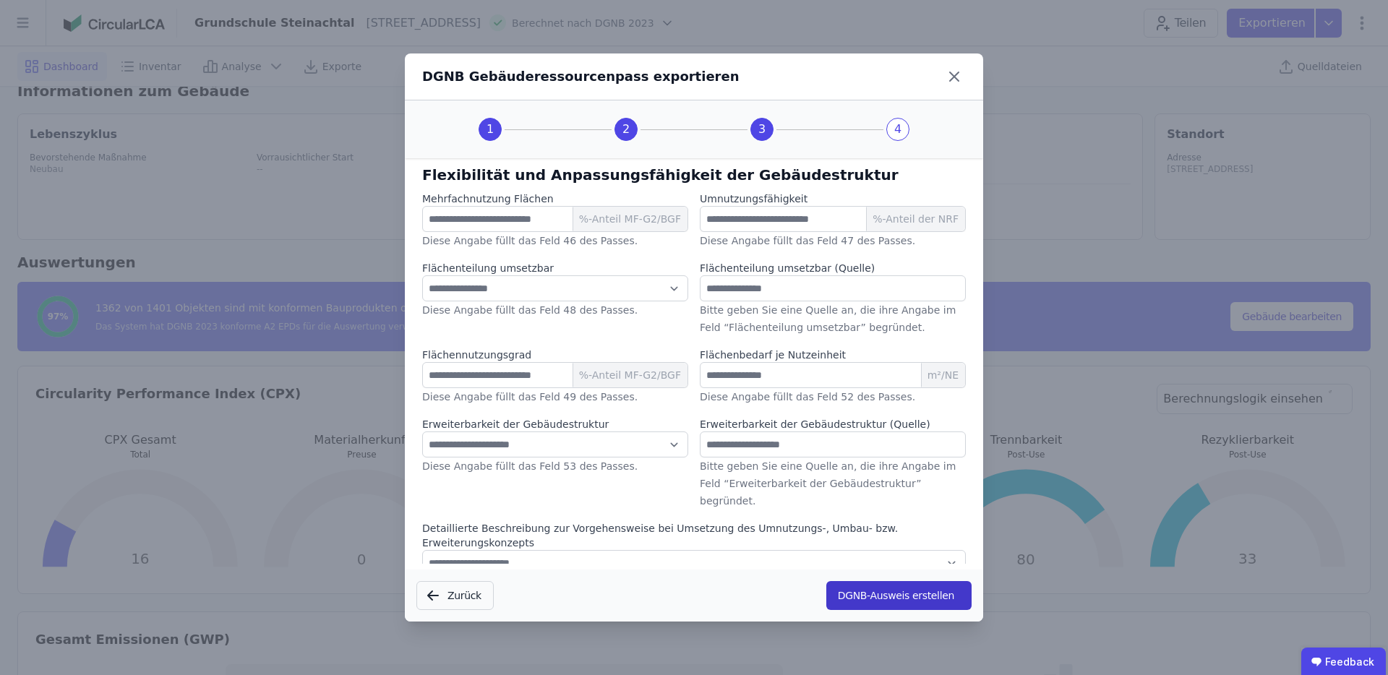
click at [911, 602] on button "DGNB-Ausweis erstellen" at bounding box center [898, 595] width 145 height 29
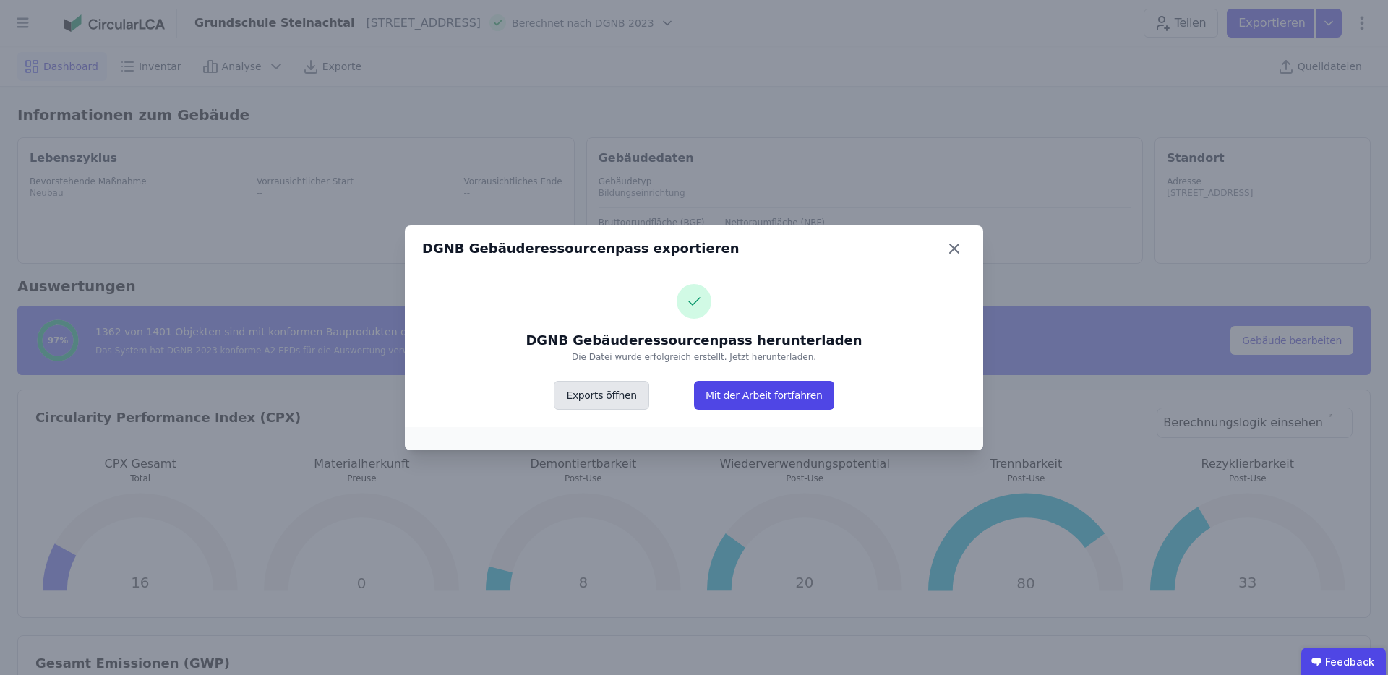
click at [611, 405] on button "Exports öffnen" at bounding box center [601, 395] width 95 height 29
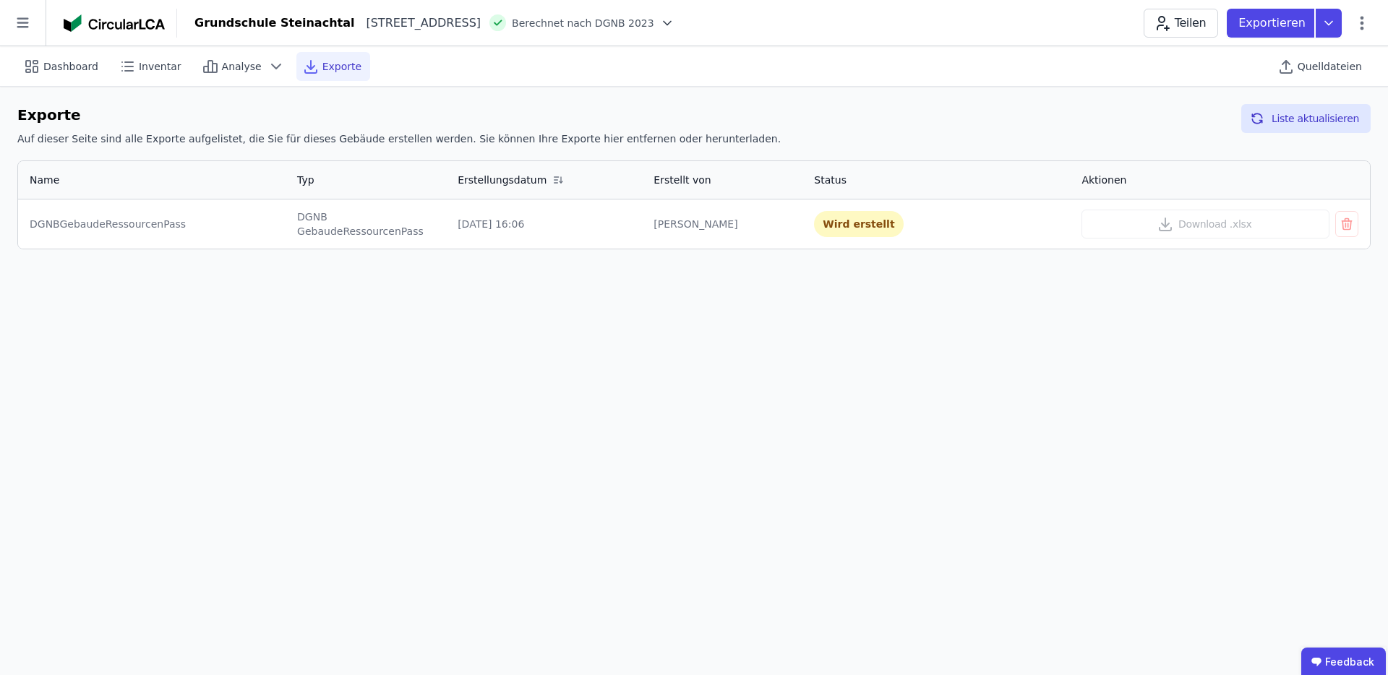
click at [1191, 294] on div "Dashboard Inventar Analyse Exporte Quelldateien Exporte Auf dieser Seite sind a…" at bounding box center [694, 360] width 1388 height 629
click at [1184, 221] on button "Download .xlsx" at bounding box center [1204, 224] width 247 height 29
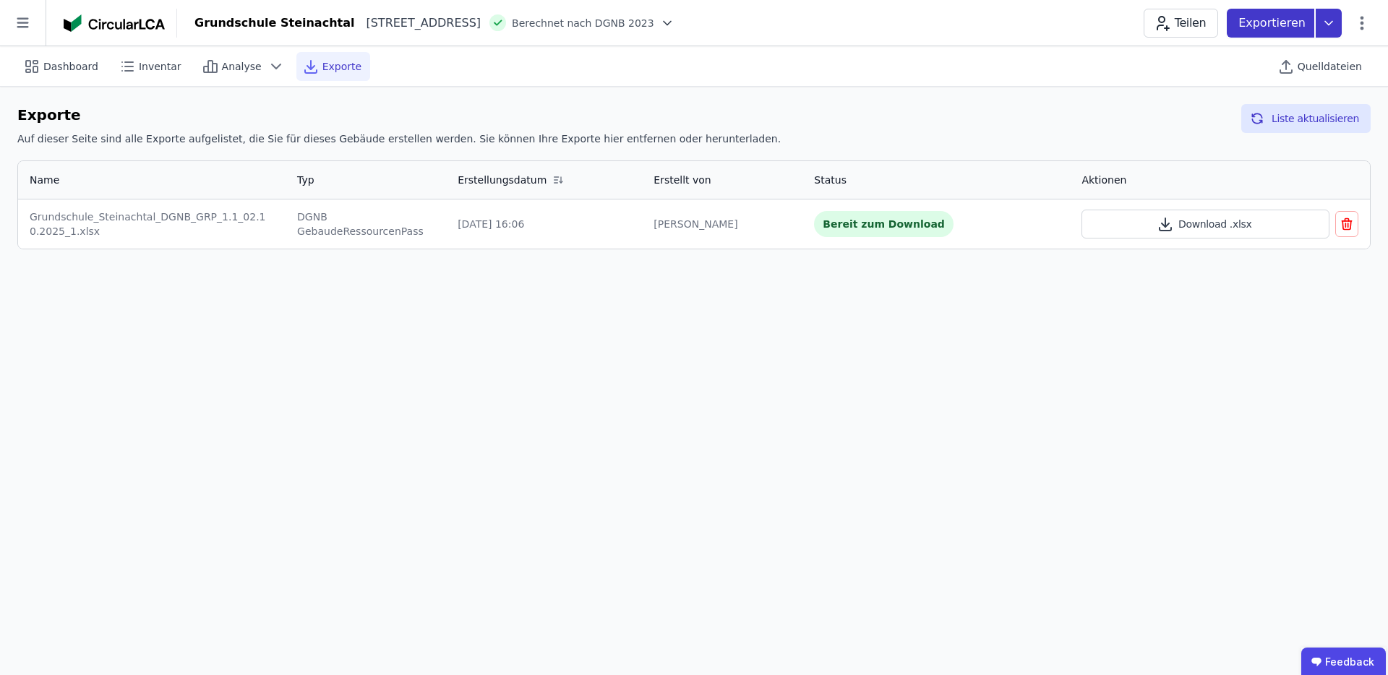
click at [1328, 31] on icon at bounding box center [1328, 23] width 26 height 29
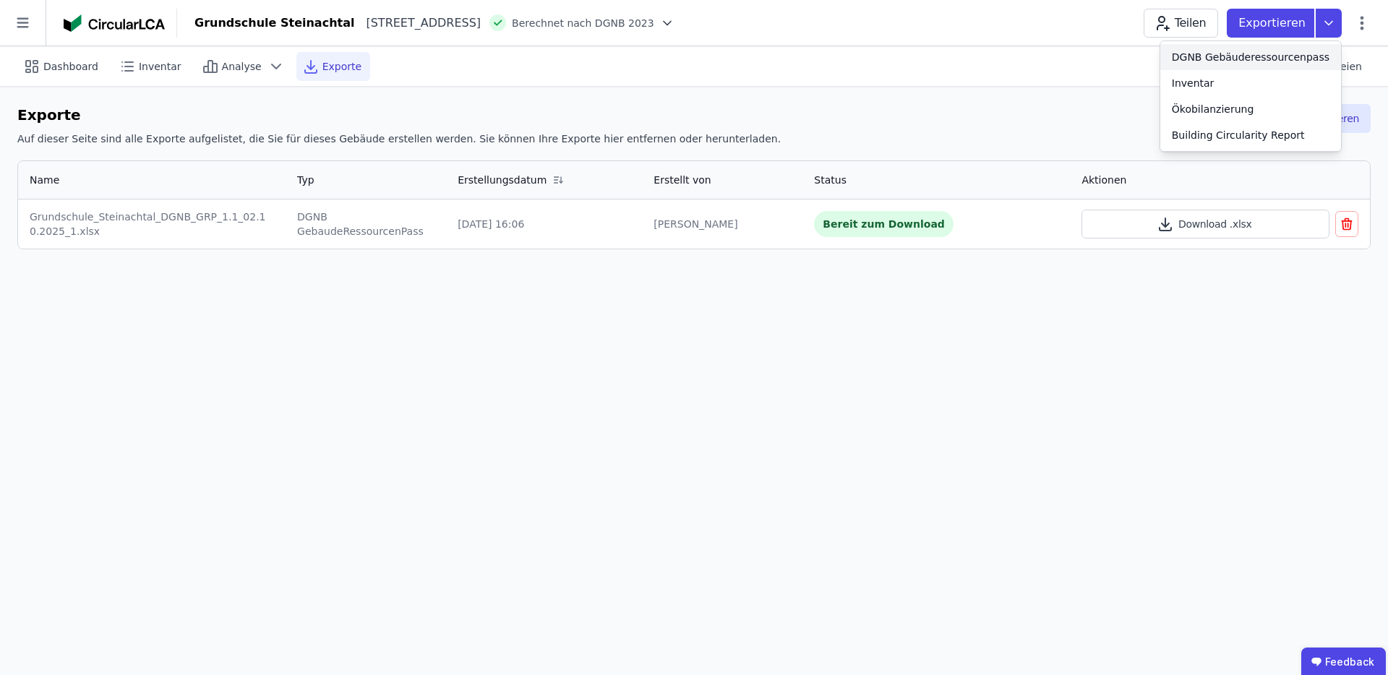
click at [1236, 65] on div "DGNB Gebäuderessourcenpass" at bounding box center [1250, 57] width 181 height 26
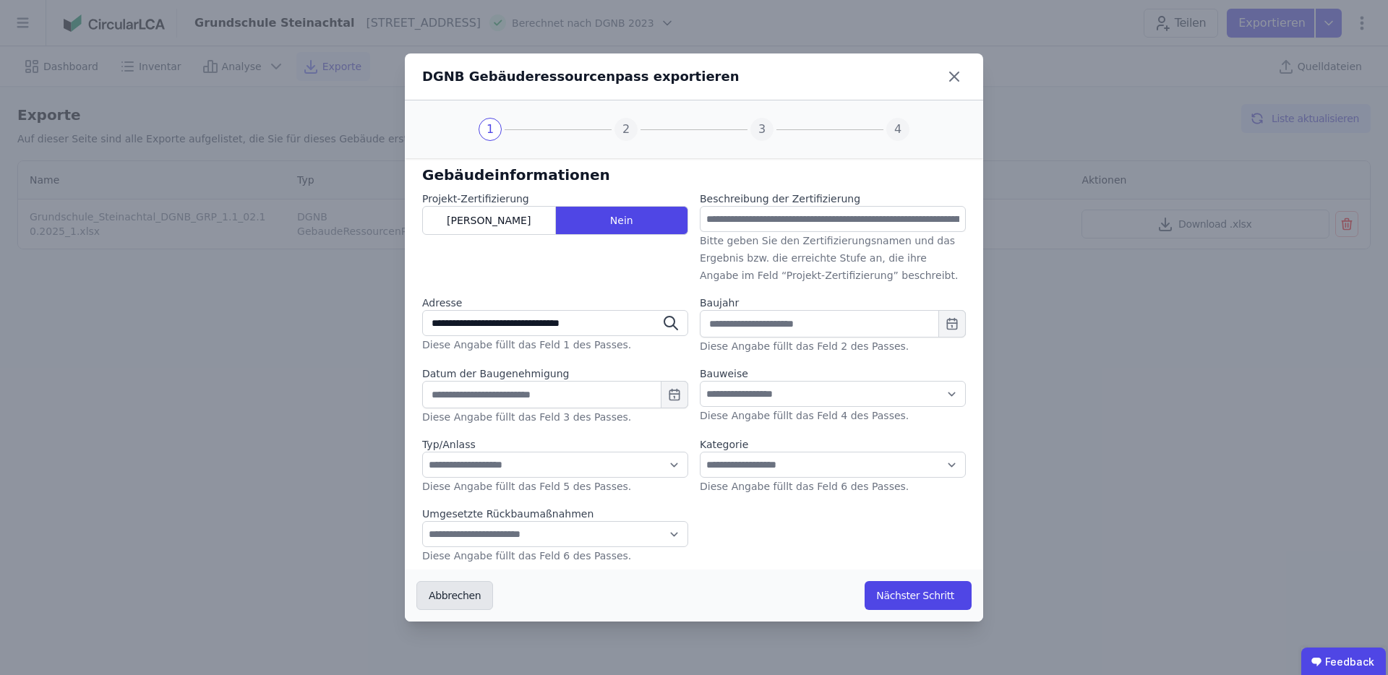
click at [452, 605] on button "Abbrechen" at bounding box center [454, 595] width 77 height 29
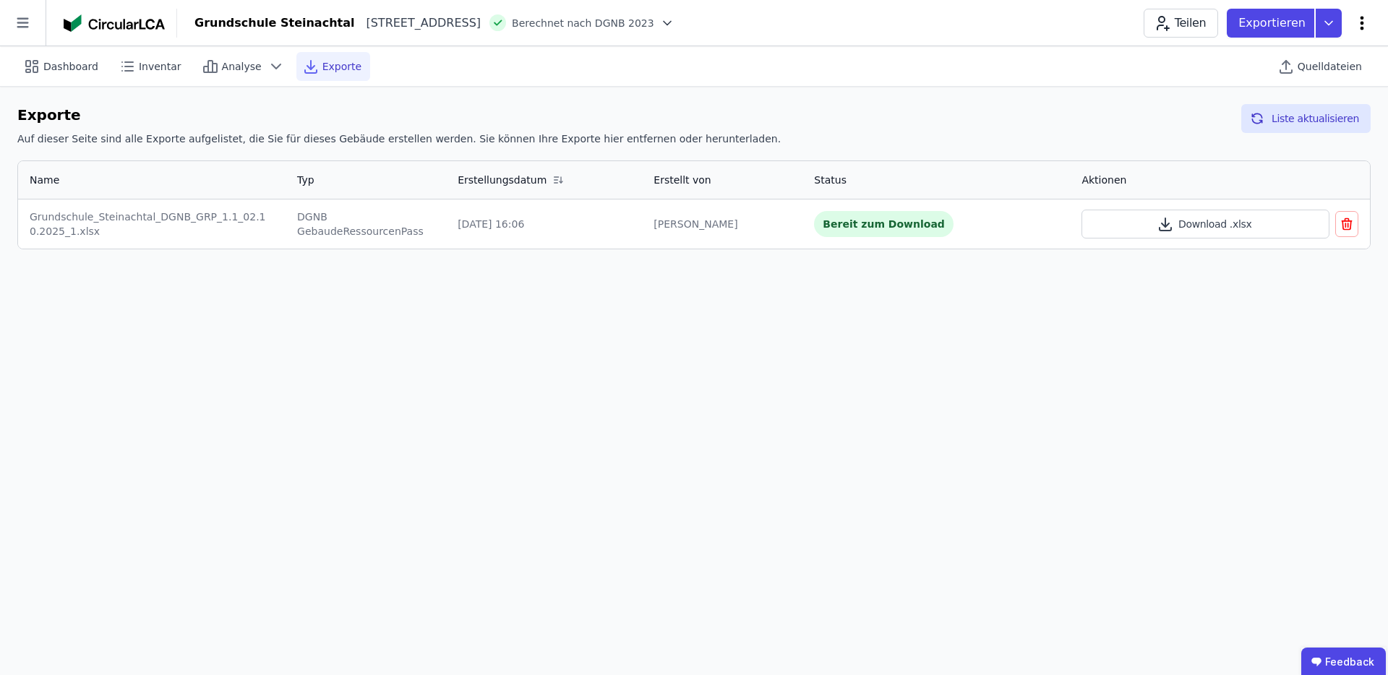
click at [1367, 20] on icon at bounding box center [1361, 22] width 17 height 17
click at [1313, 59] on span "Gebäude bearbeiten" at bounding box center [1294, 57] width 104 height 14
select select "**********"
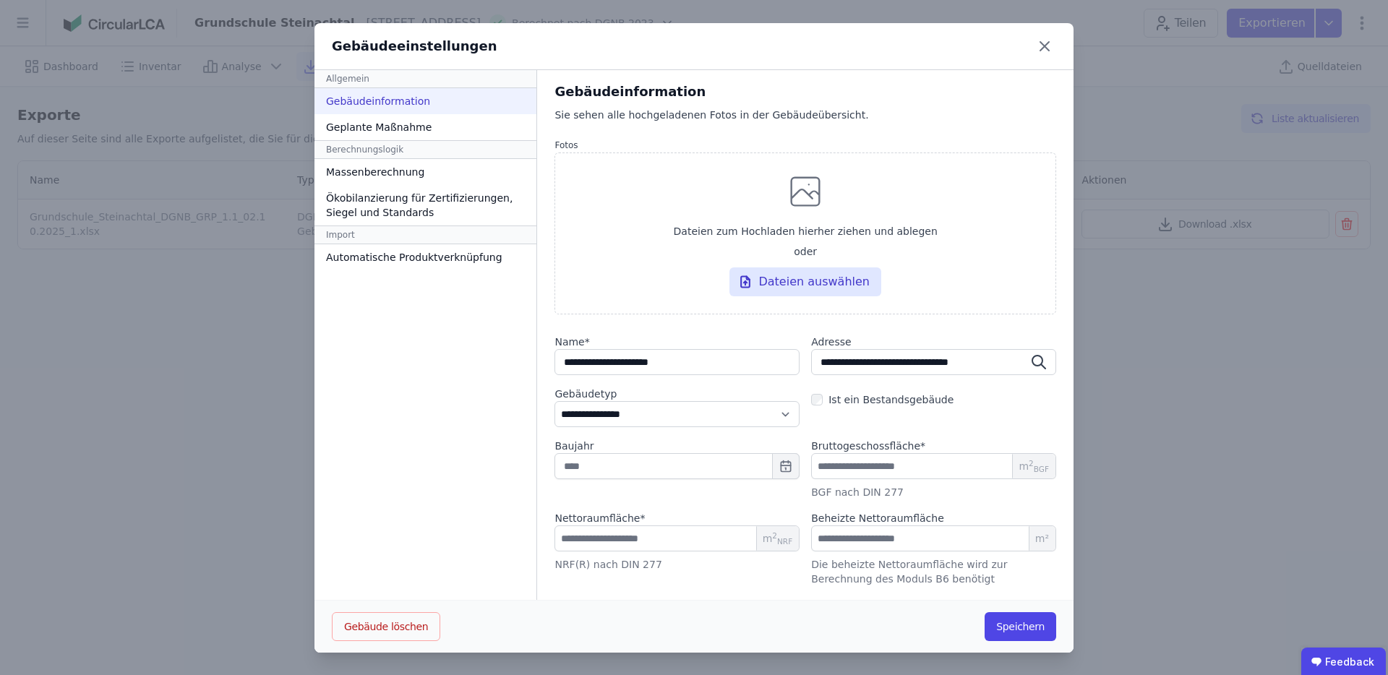
click at [797, 569] on div "Nettoraumfläche * ****** m 2 NRF NRF(R) nach DIN 277 Beheizte Nettoraumfläche m…" at bounding box center [805, 548] width 502 height 75
click at [442, 135] on div "Geplante Maßnahme" at bounding box center [425, 127] width 222 height 26
select select "*"
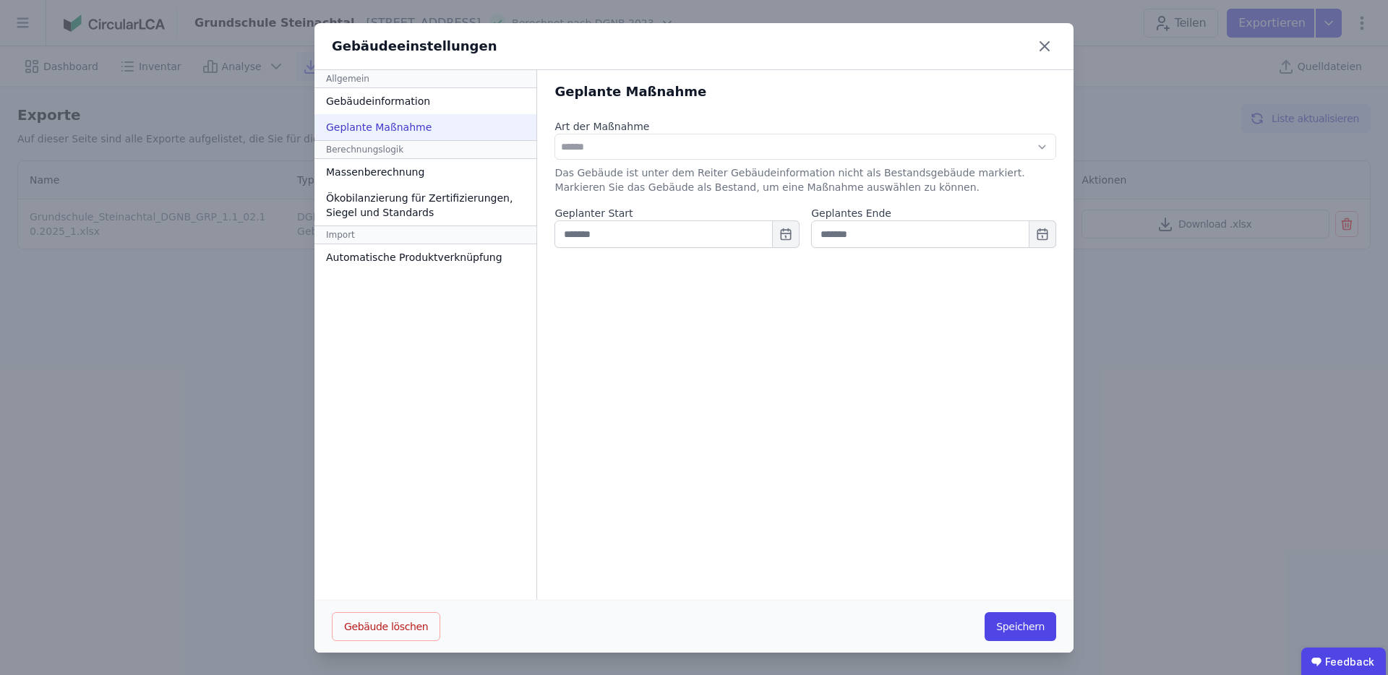
click at [425, 156] on div "Berechnungslogik" at bounding box center [425, 149] width 222 height 19
click at [425, 165] on div "Massenberechnung" at bounding box center [425, 172] width 222 height 26
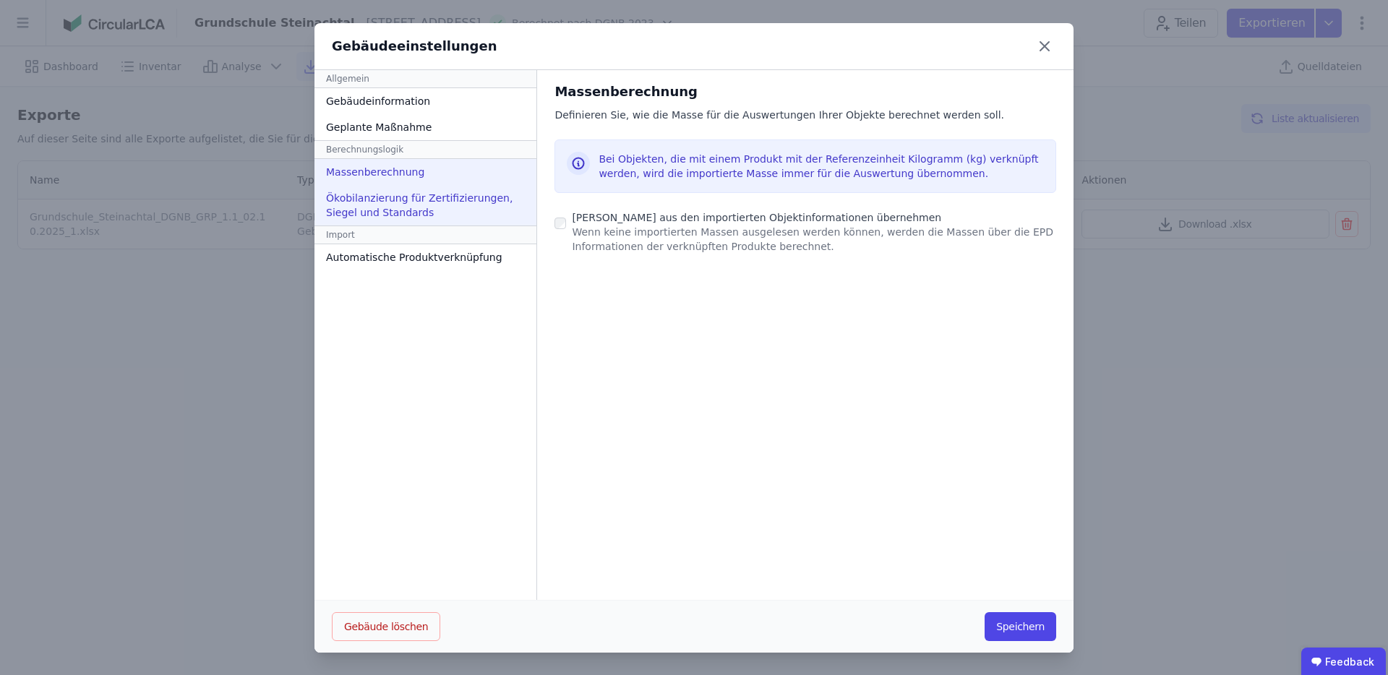
click at [434, 199] on div "Ökobilanzierung für Zertifizierungen, Siegel und Standards" at bounding box center [425, 205] width 222 height 40
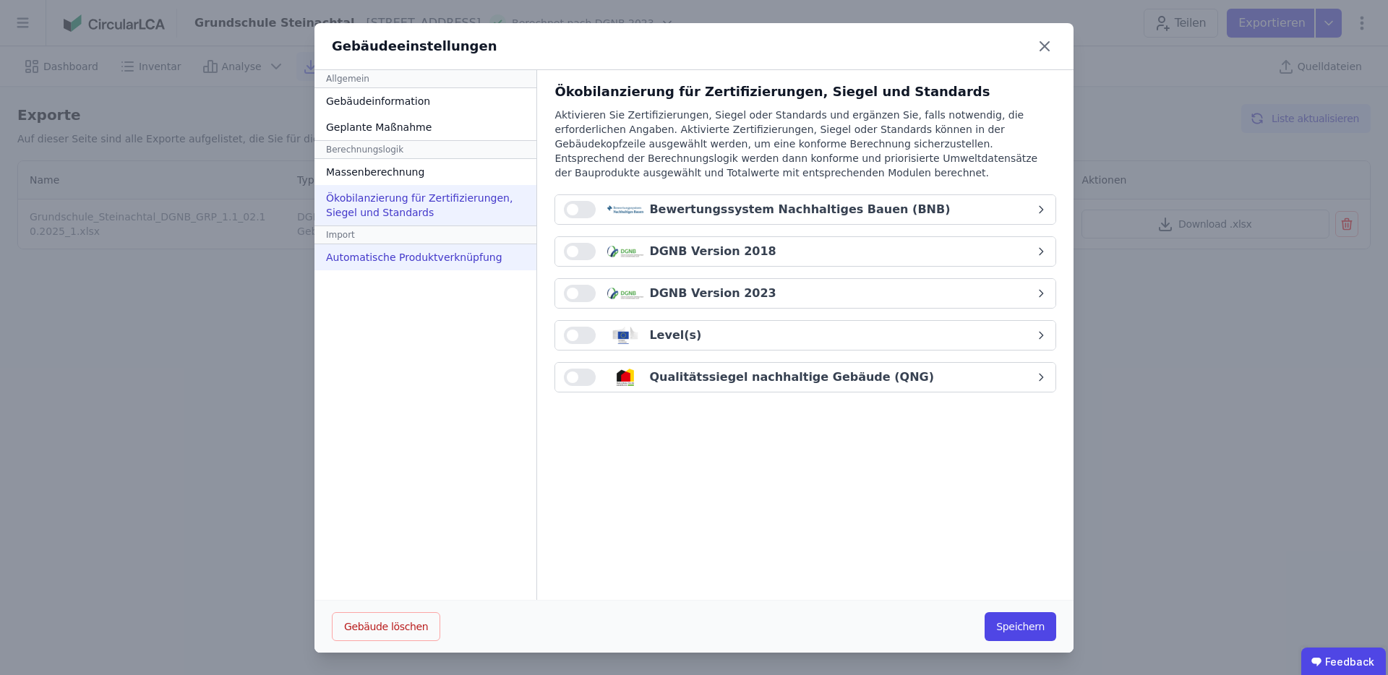
click at [455, 269] on div "Automatische Produktverknüpfung" at bounding box center [425, 257] width 222 height 26
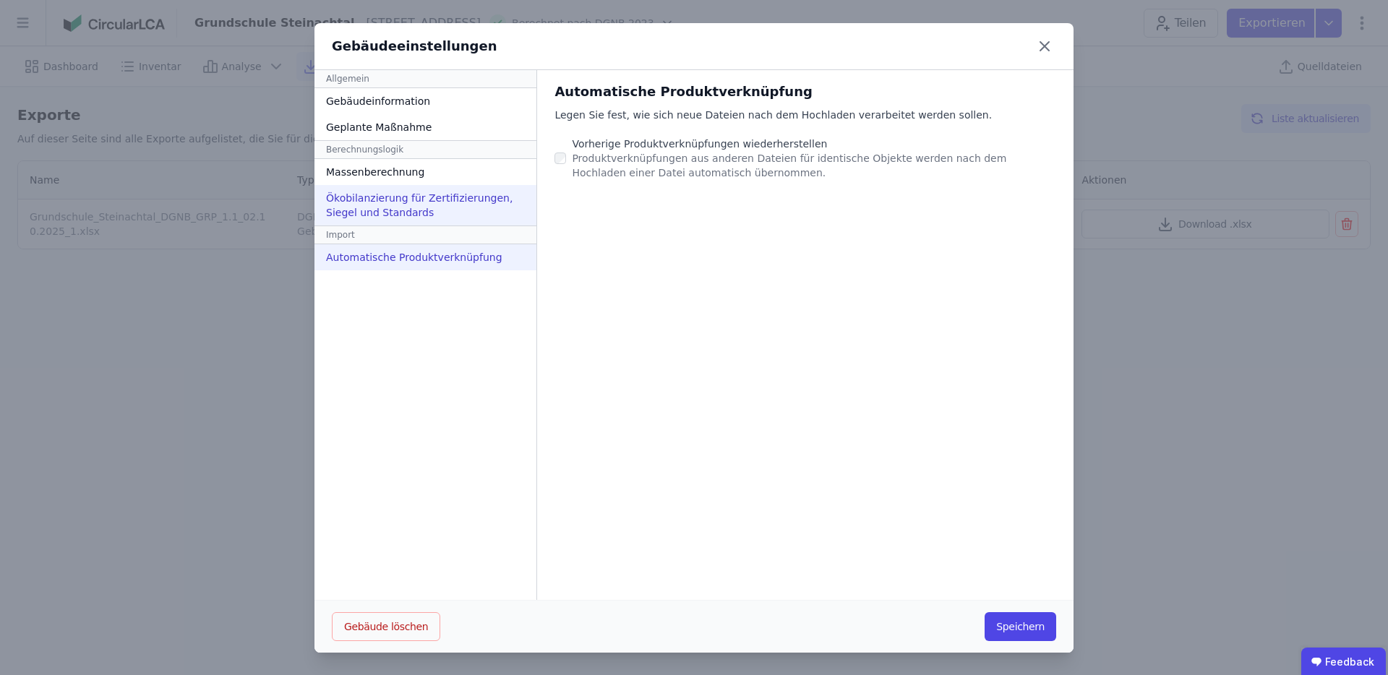
click at [459, 196] on div "Ökobilanzierung für Zertifizierungen, Siegel und Standards" at bounding box center [425, 205] width 222 height 40
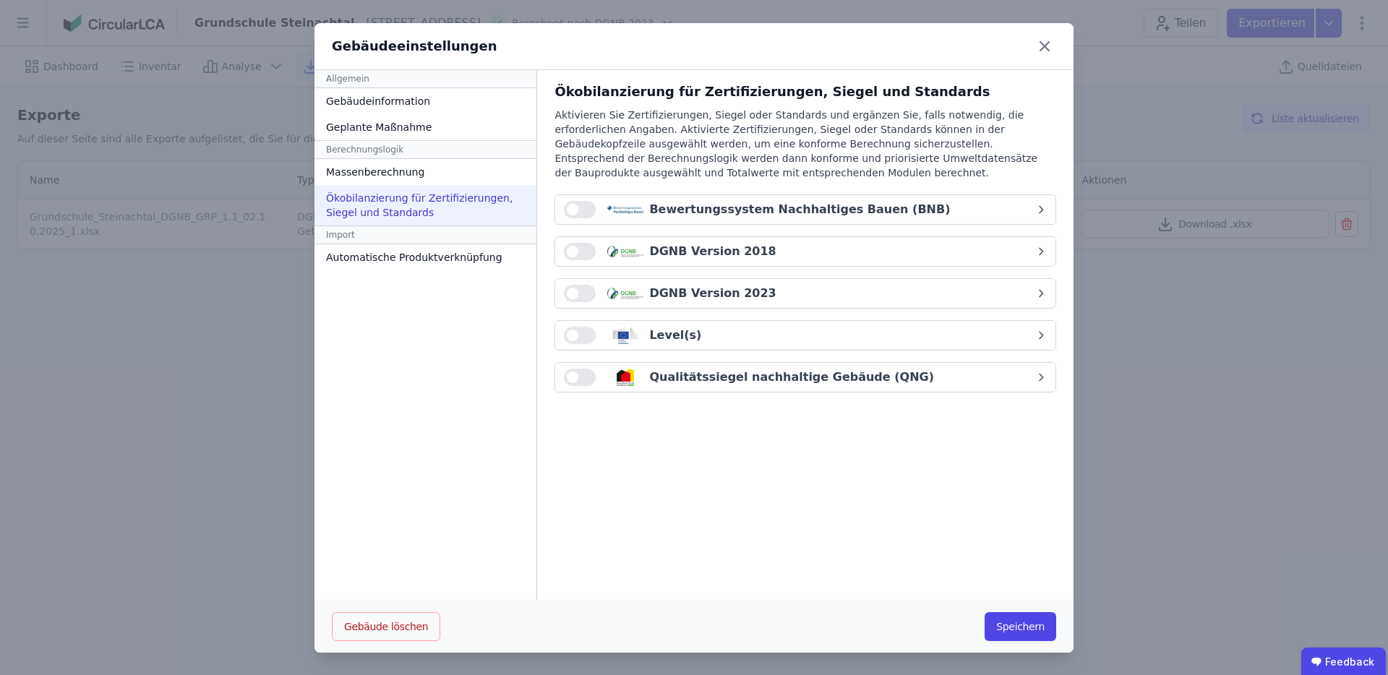
click at [569, 294] on span "button" at bounding box center [573, 294] width 12 height 12
click at [1013, 620] on button "Speichern" at bounding box center [1020, 626] width 72 height 29
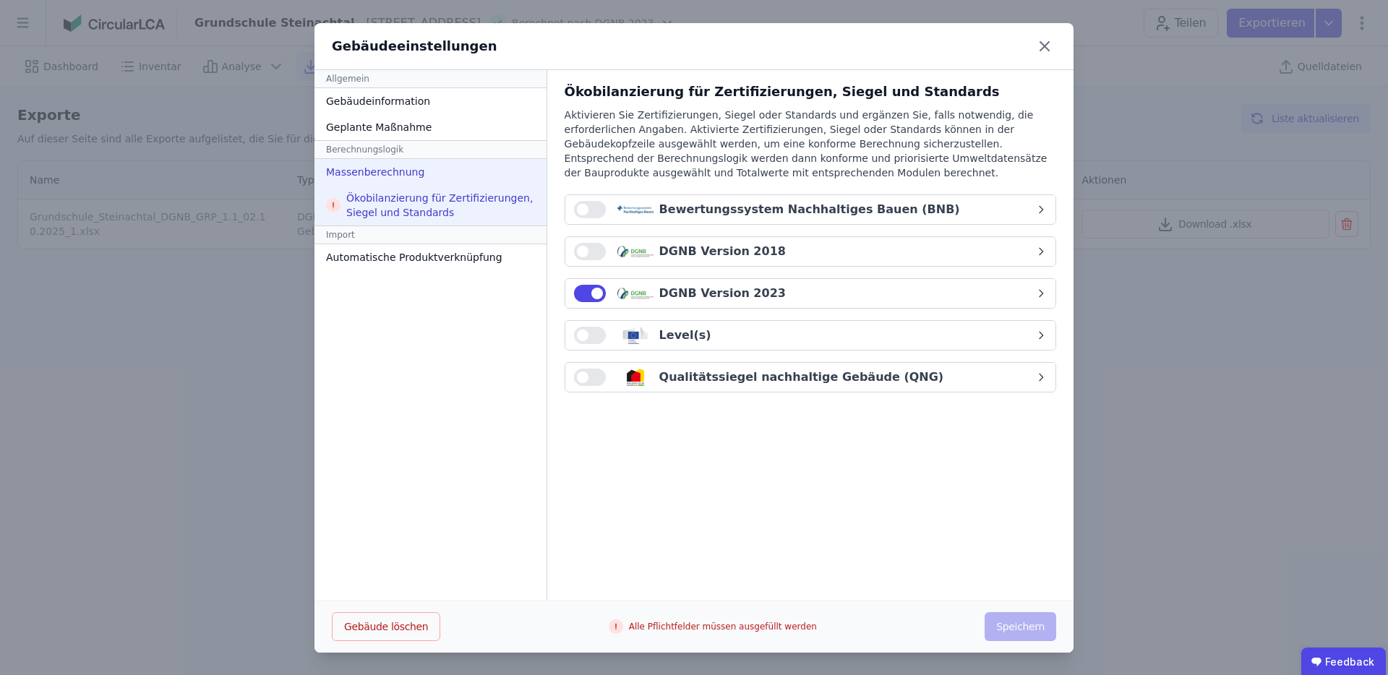
click at [430, 184] on div "Massenberechnung" at bounding box center [430, 172] width 232 height 26
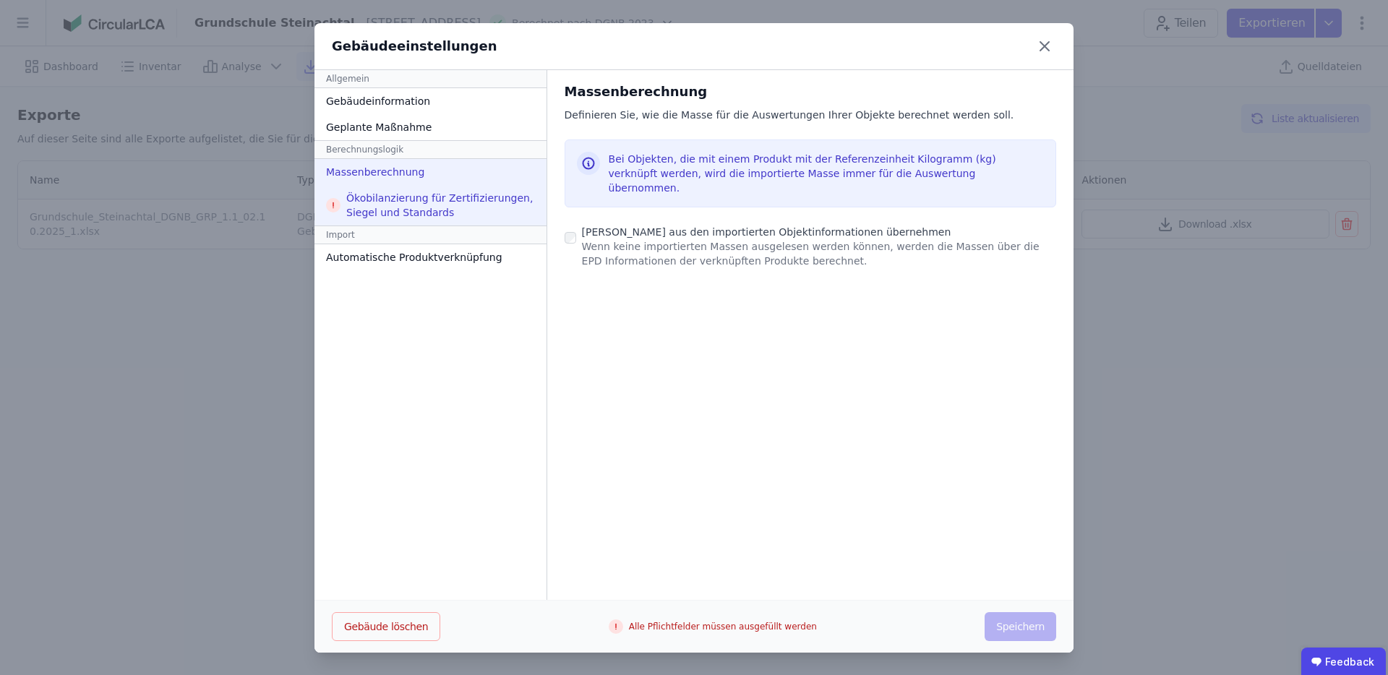
click at [425, 215] on div "Ökobilanzierung für Zertifizierungen, Siegel und Standards" at bounding box center [430, 205] width 232 height 40
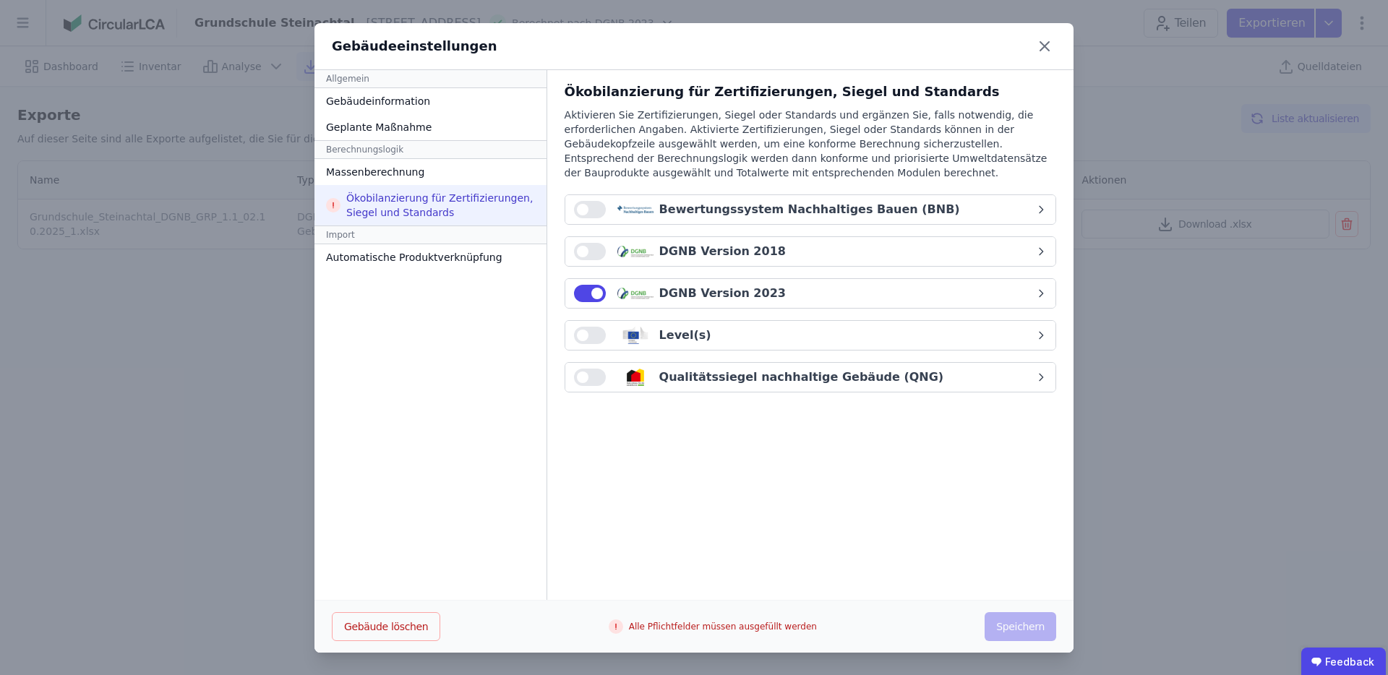
scroll to position [1, 0]
click at [577, 209] on span "button" at bounding box center [583, 209] width 12 height 12
click at [577, 246] on span "button" at bounding box center [583, 251] width 12 height 12
click at [578, 317] on div "Ökobilanzierung für Zertifizierungen, Siegel und Standards Aktivieren Sie Zerti…" at bounding box center [809, 242] width 491 height 322
click at [581, 337] on button "button" at bounding box center [590, 334] width 32 height 17
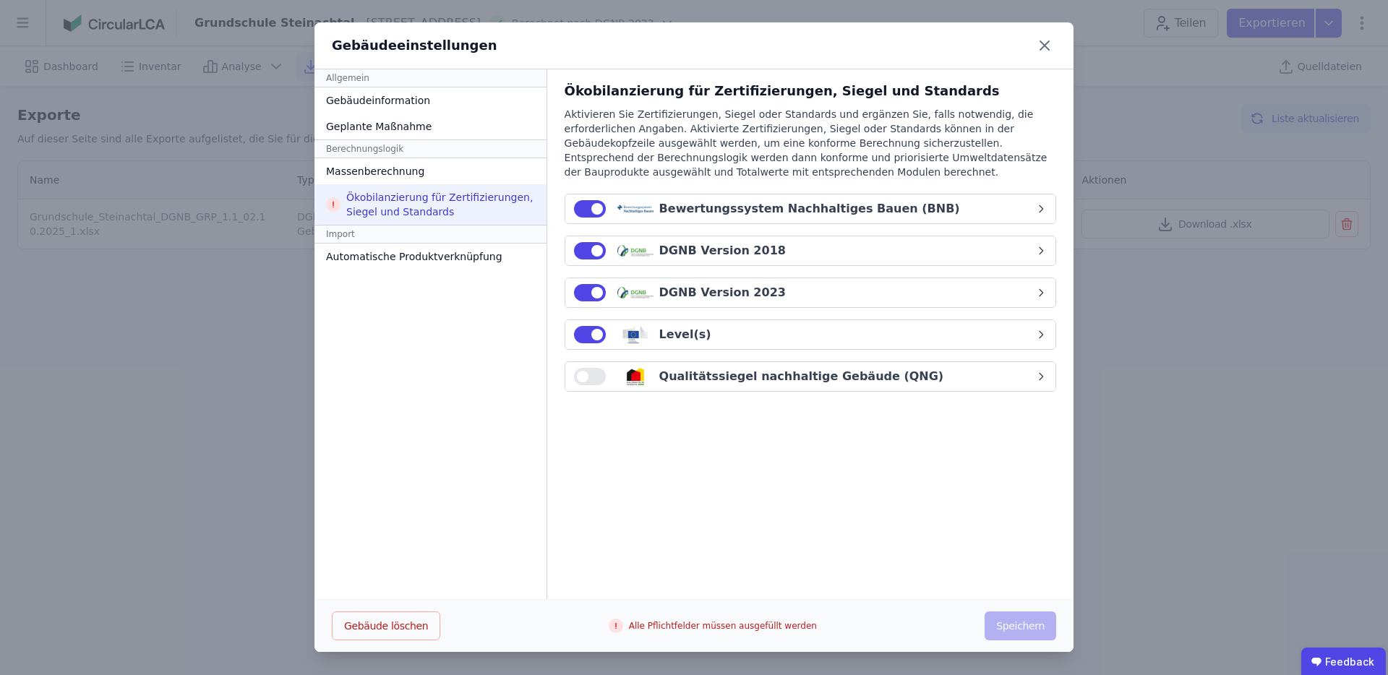
click at [581, 376] on button "button" at bounding box center [590, 376] width 32 height 17
click at [1049, 40] on icon at bounding box center [1044, 45] width 23 height 23
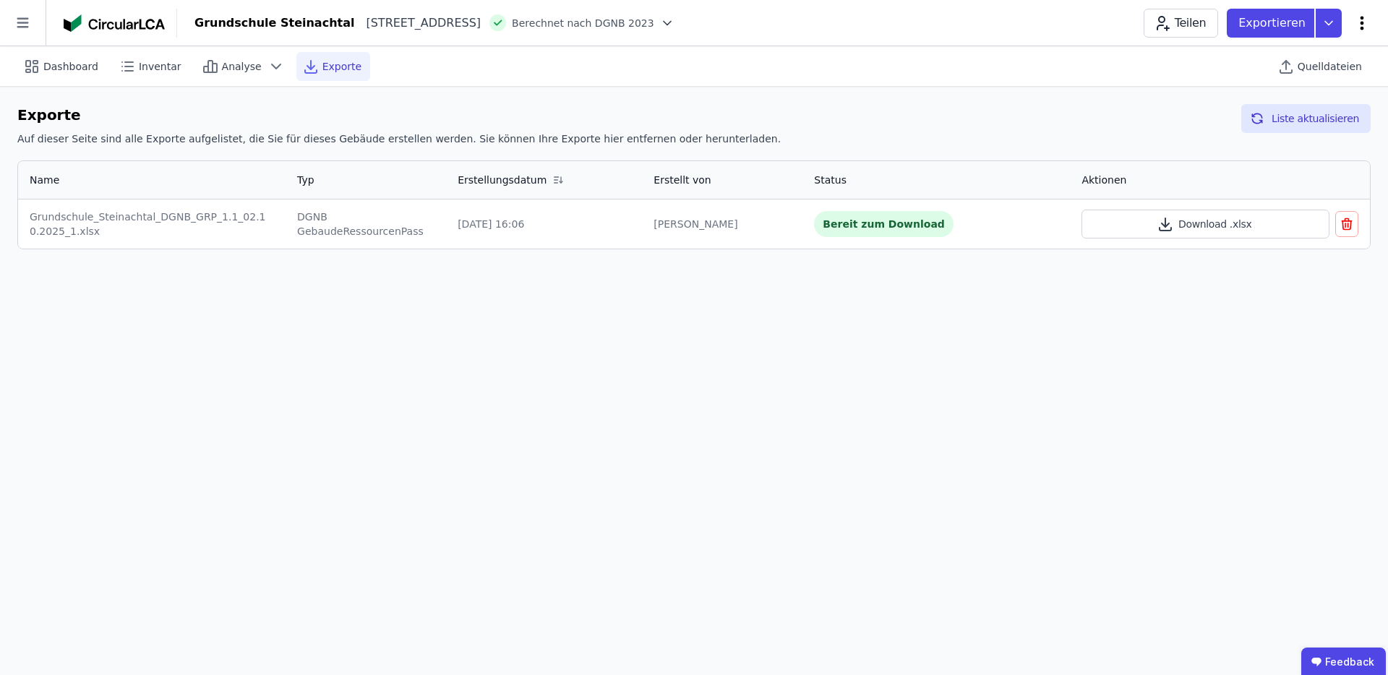
click at [1361, 25] on icon at bounding box center [1361, 22] width 17 height 17
click at [1311, 67] on div "Gebäude bearbeiten" at bounding box center [1299, 57] width 139 height 26
select select "**********"
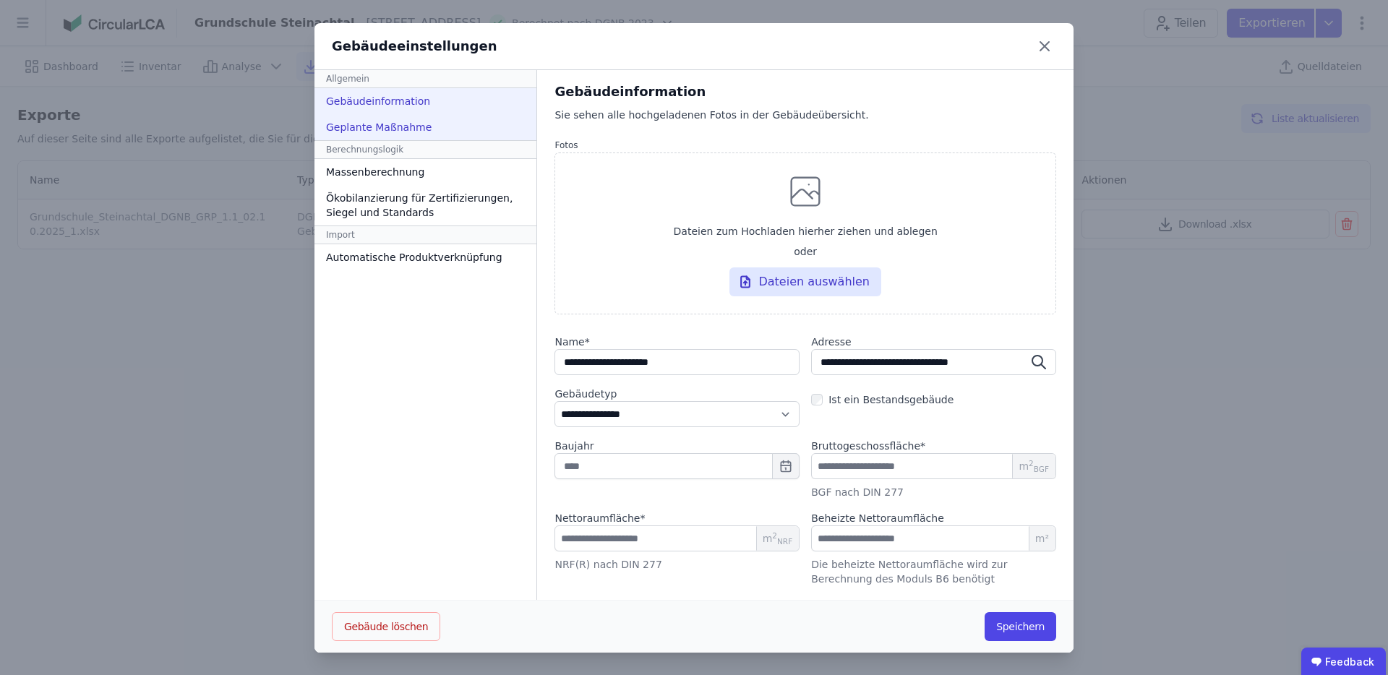
click at [410, 128] on div "Geplante Maßnahme" at bounding box center [425, 127] width 222 height 26
select select "*"
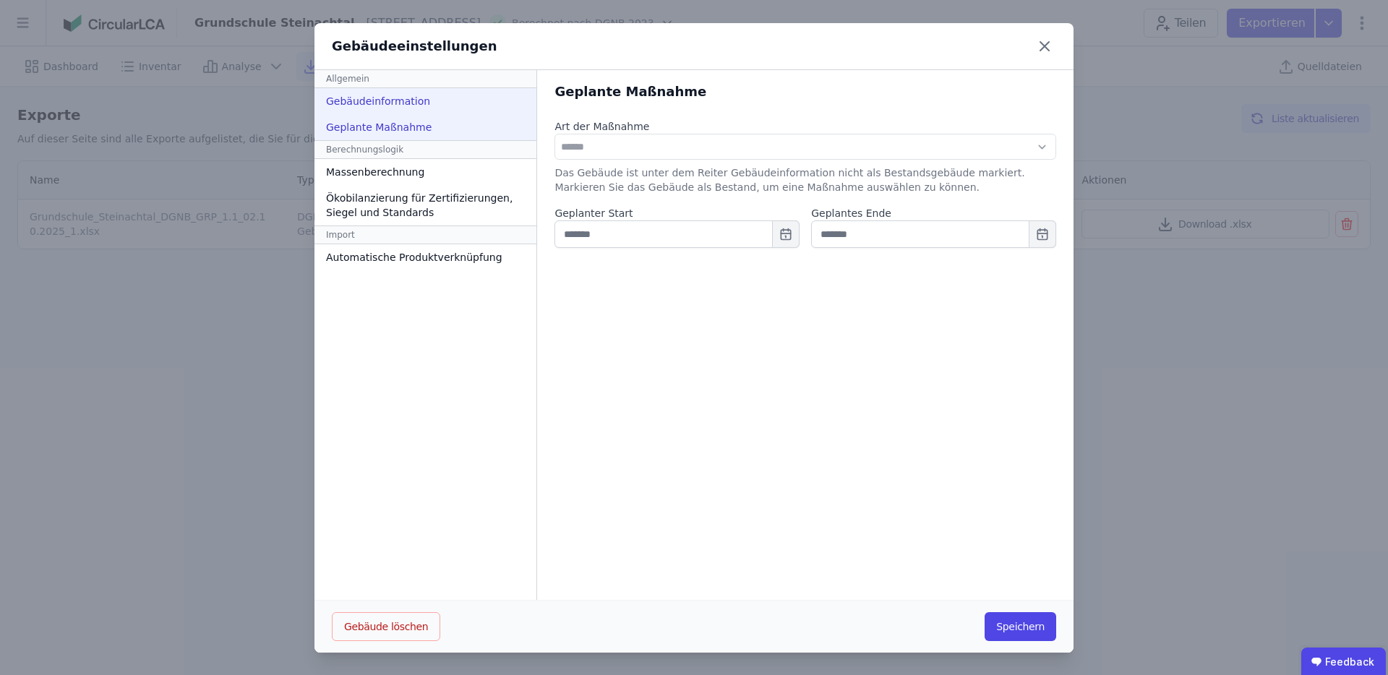
click at [420, 104] on div "Gebäudeinformation" at bounding box center [425, 101] width 222 height 26
select select "**********"
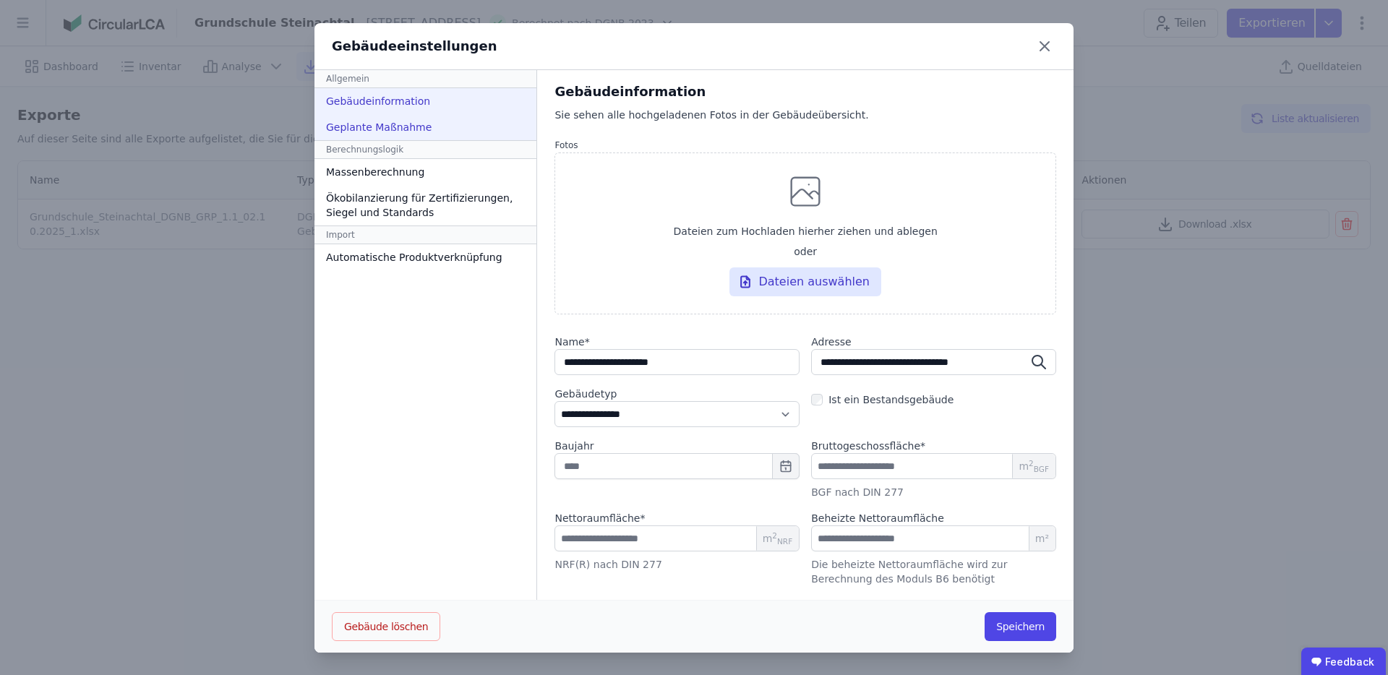
click at [406, 135] on div "Geplante Maßnahme" at bounding box center [425, 127] width 222 height 26
select select "*"
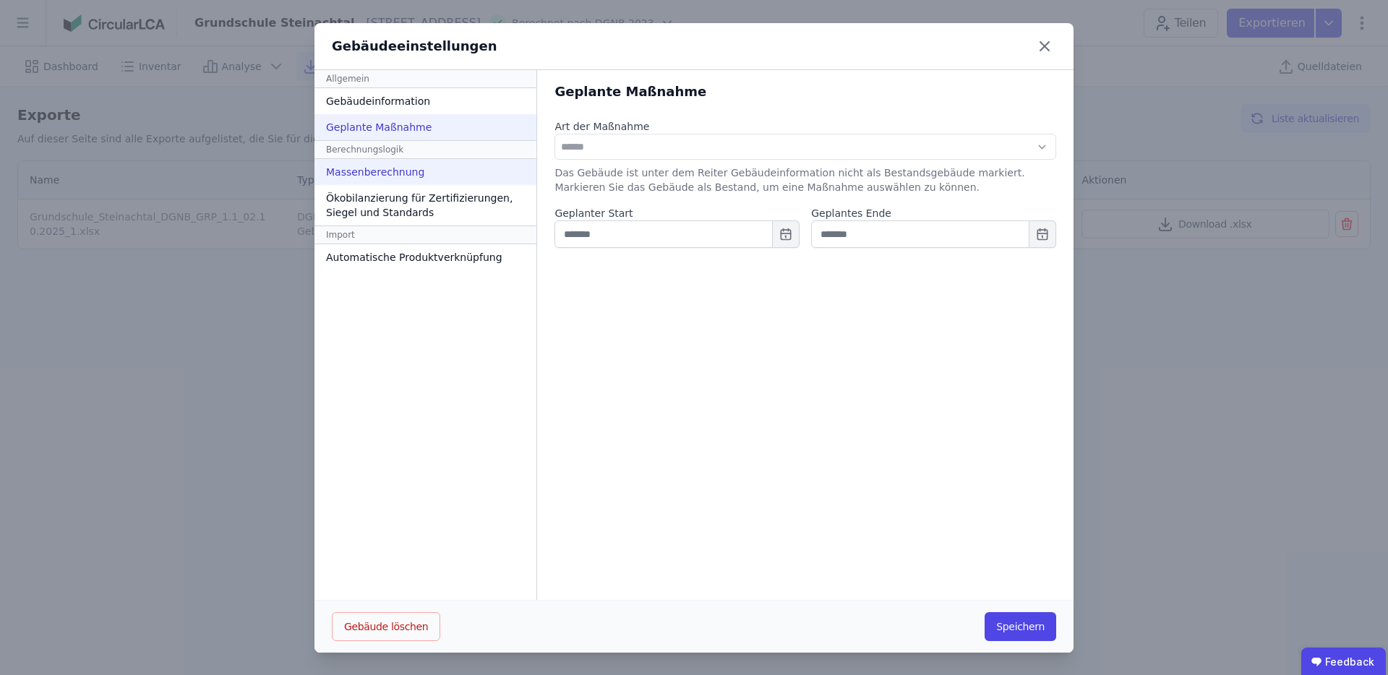
click at [412, 176] on div "Massenberechnung" at bounding box center [425, 172] width 222 height 26
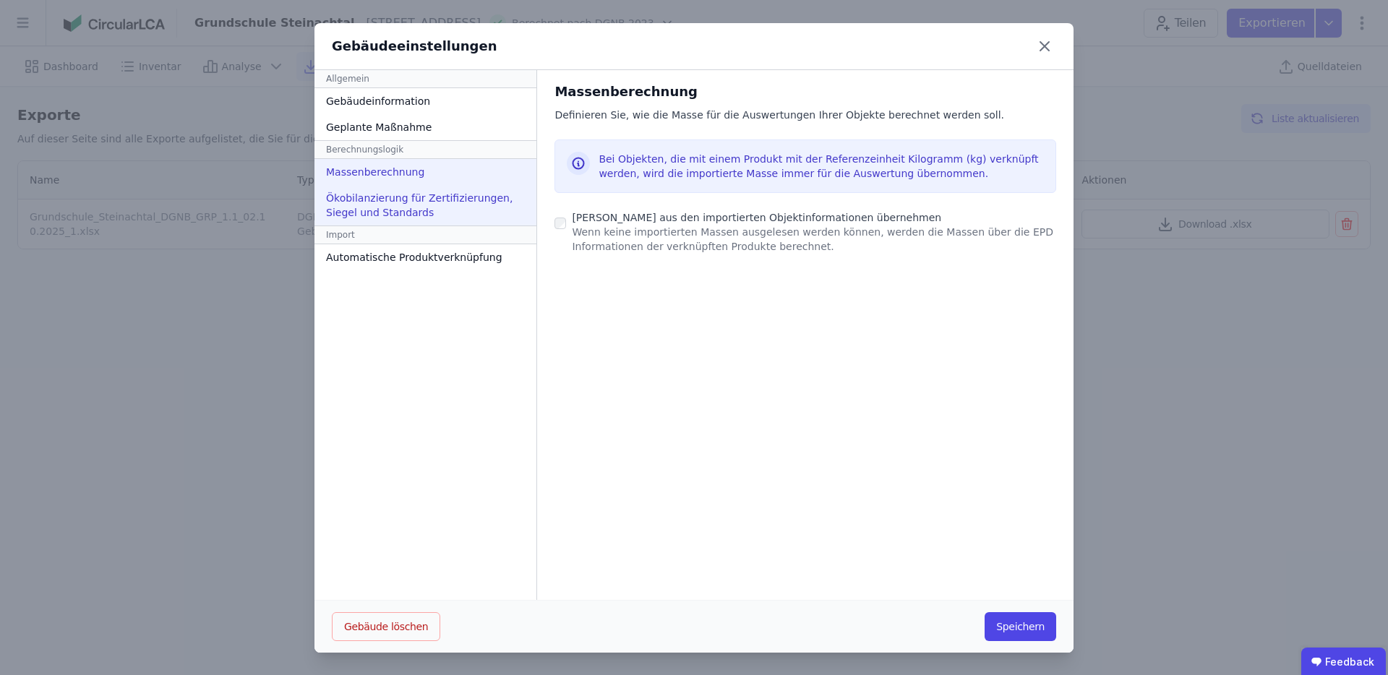
click at [436, 197] on div "Ökobilanzierung für Zertifizierungen, Siegel und Standards" at bounding box center [425, 205] width 222 height 40
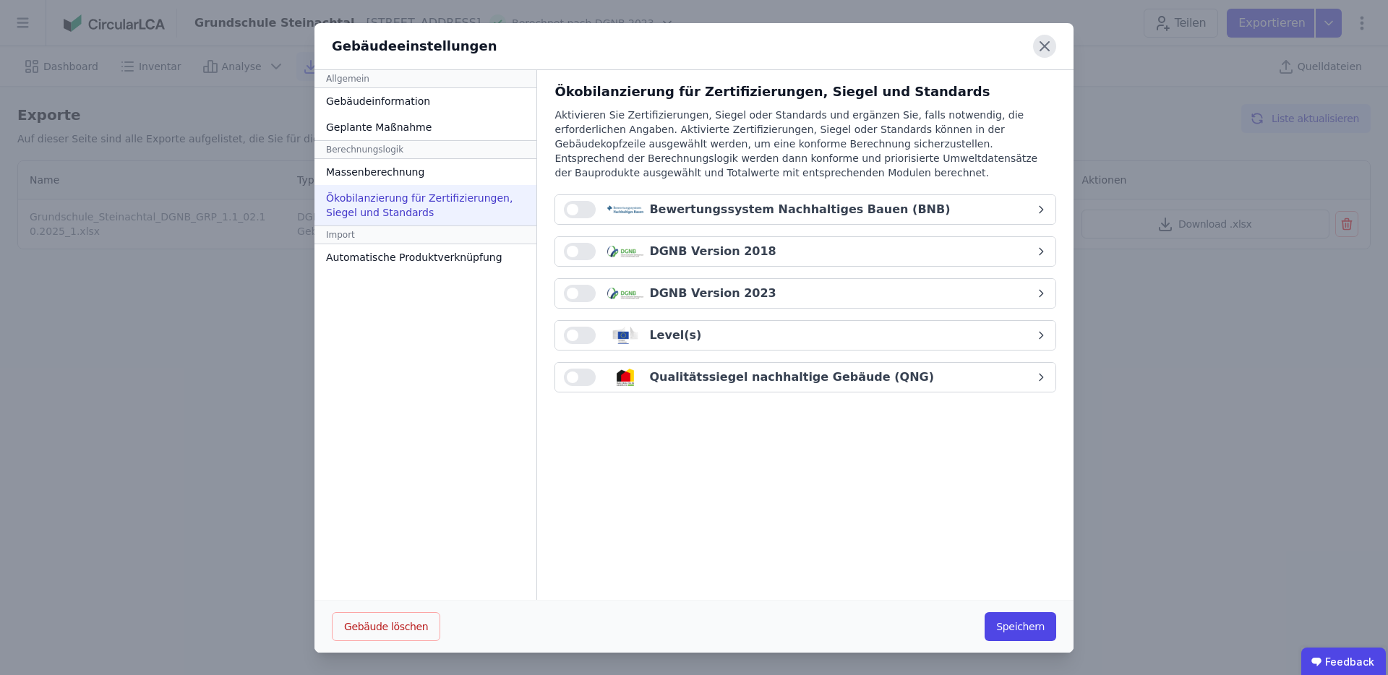
click at [1050, 39] on icon at bounding box center [1044, 46] width 23 height 23
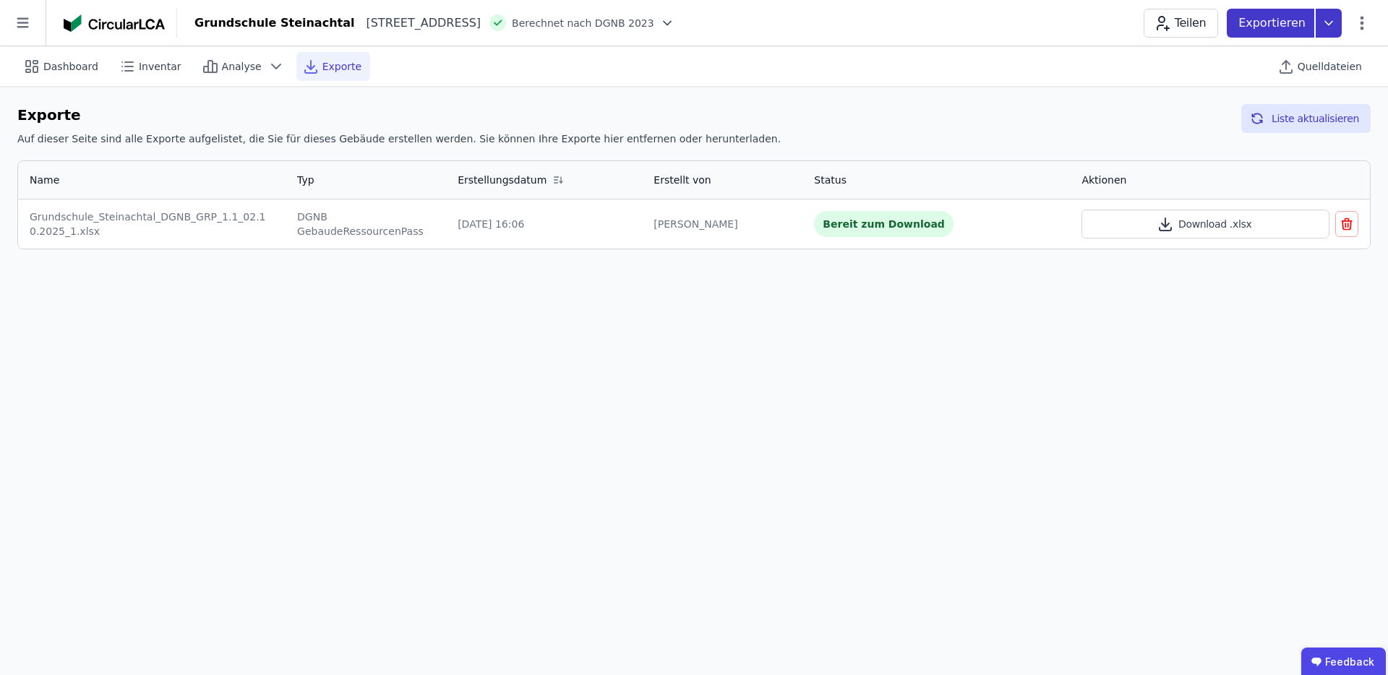
click at [1331, 23] on icon at bounding box center [1328, 23] width 26 height 29
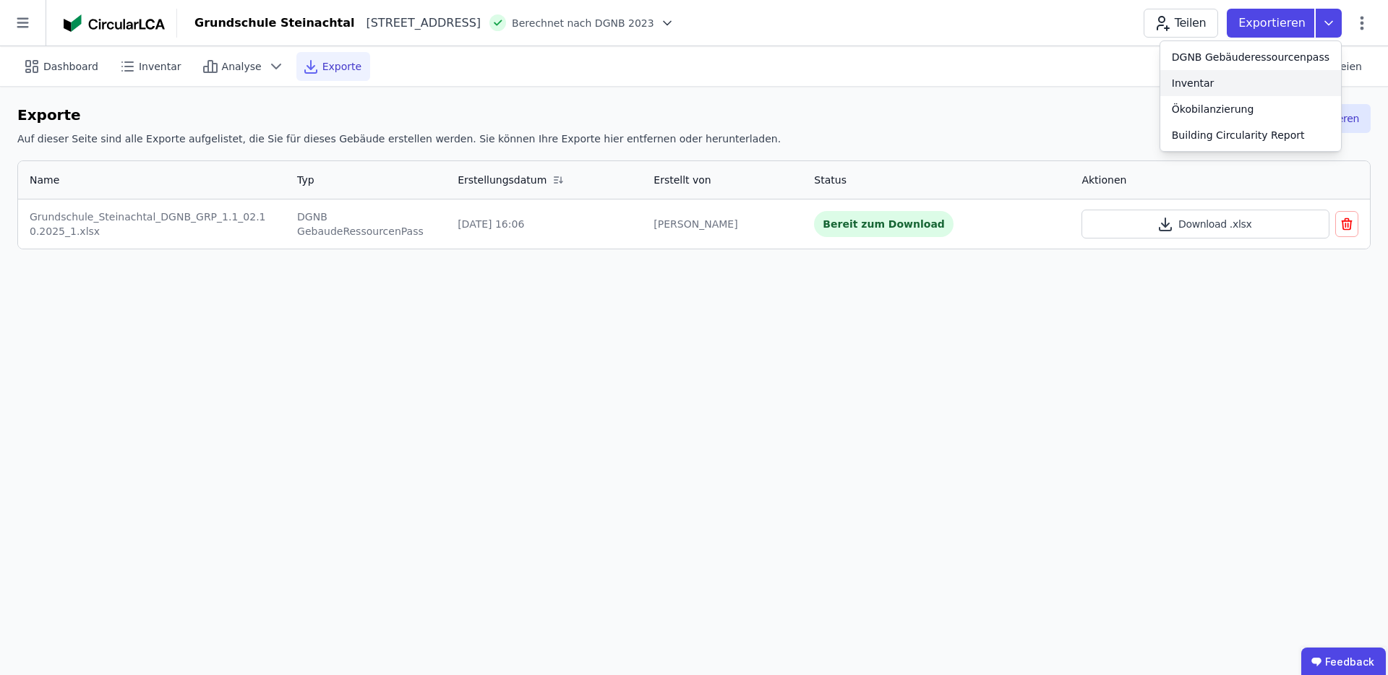
click at [1251, 70] on div "Inventar" at bounding box center [1250, 83] width 181 height 26
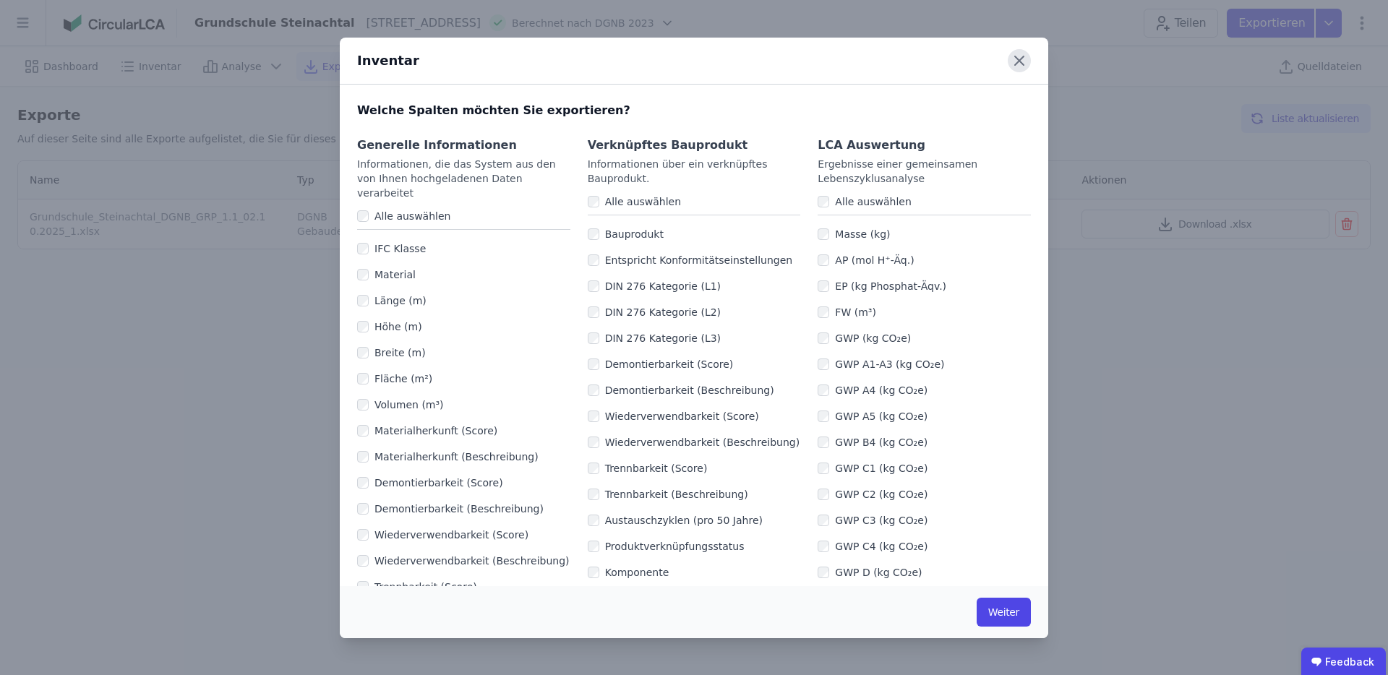
click at [1016, 59] on icon at bounding box center [1018, 60] width 23 height 23
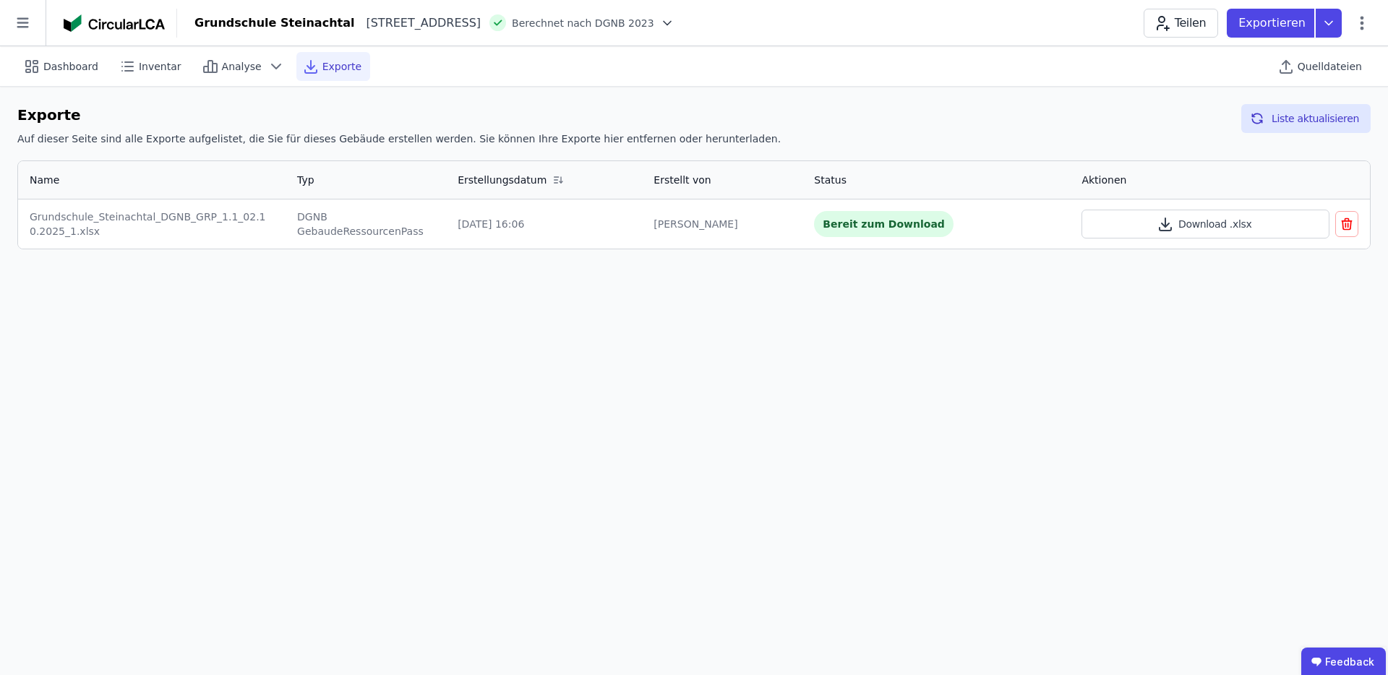
click at [1343, 33] on div "Exportieren" at bounding box center [1289, 23] width 126 height 29
click at [1245, 51] on div "DGNB Gebäuderessourcenpass" at bounding box center [1250, 57] width 158 height 14
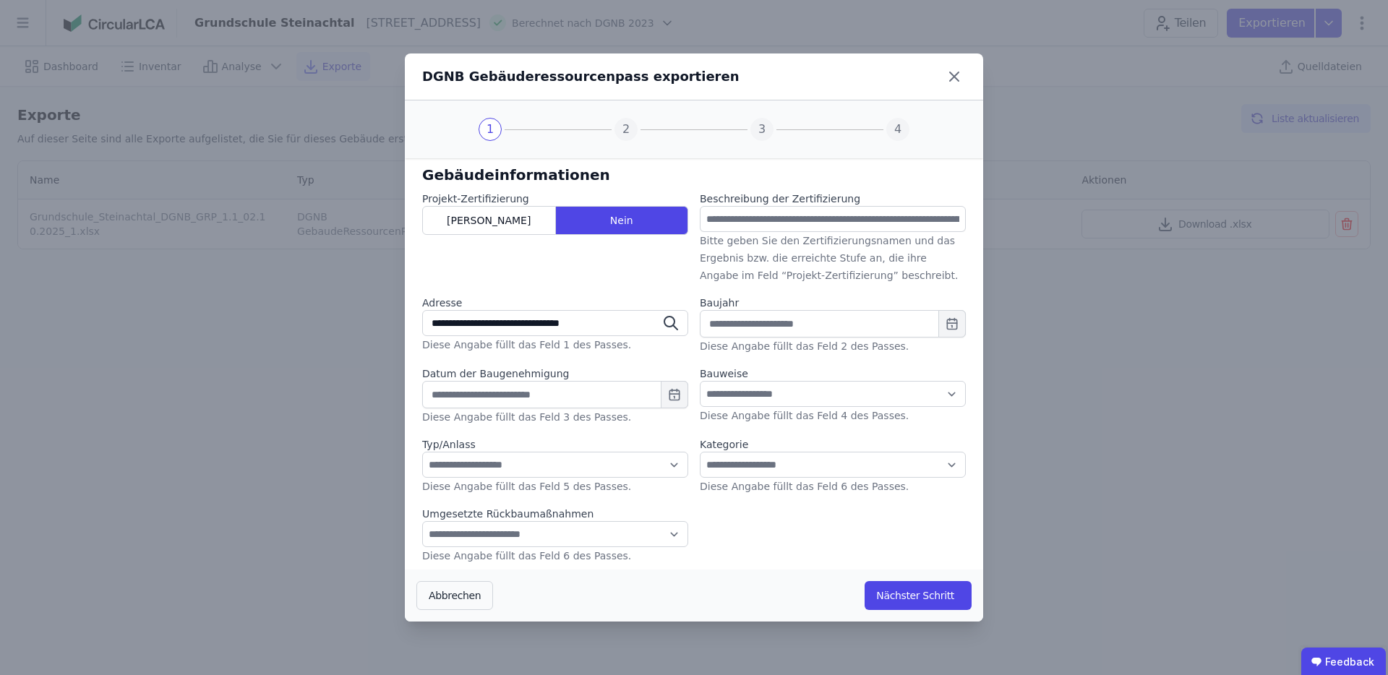
scroll to position [139, 0]
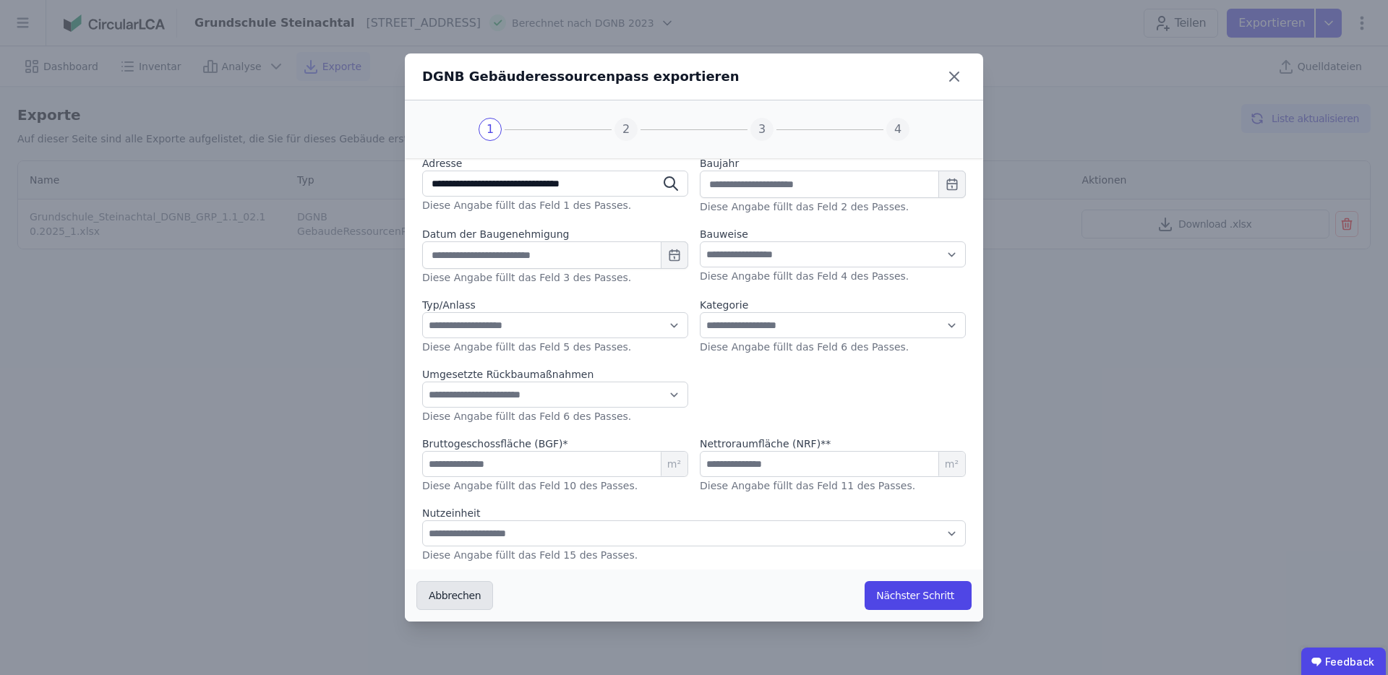
click at [450, 600] on button "Abbrechen" at bounding box center [454, 595] width 77 height 29
